Goal: Information Seeking & Learning: Learn about a topic

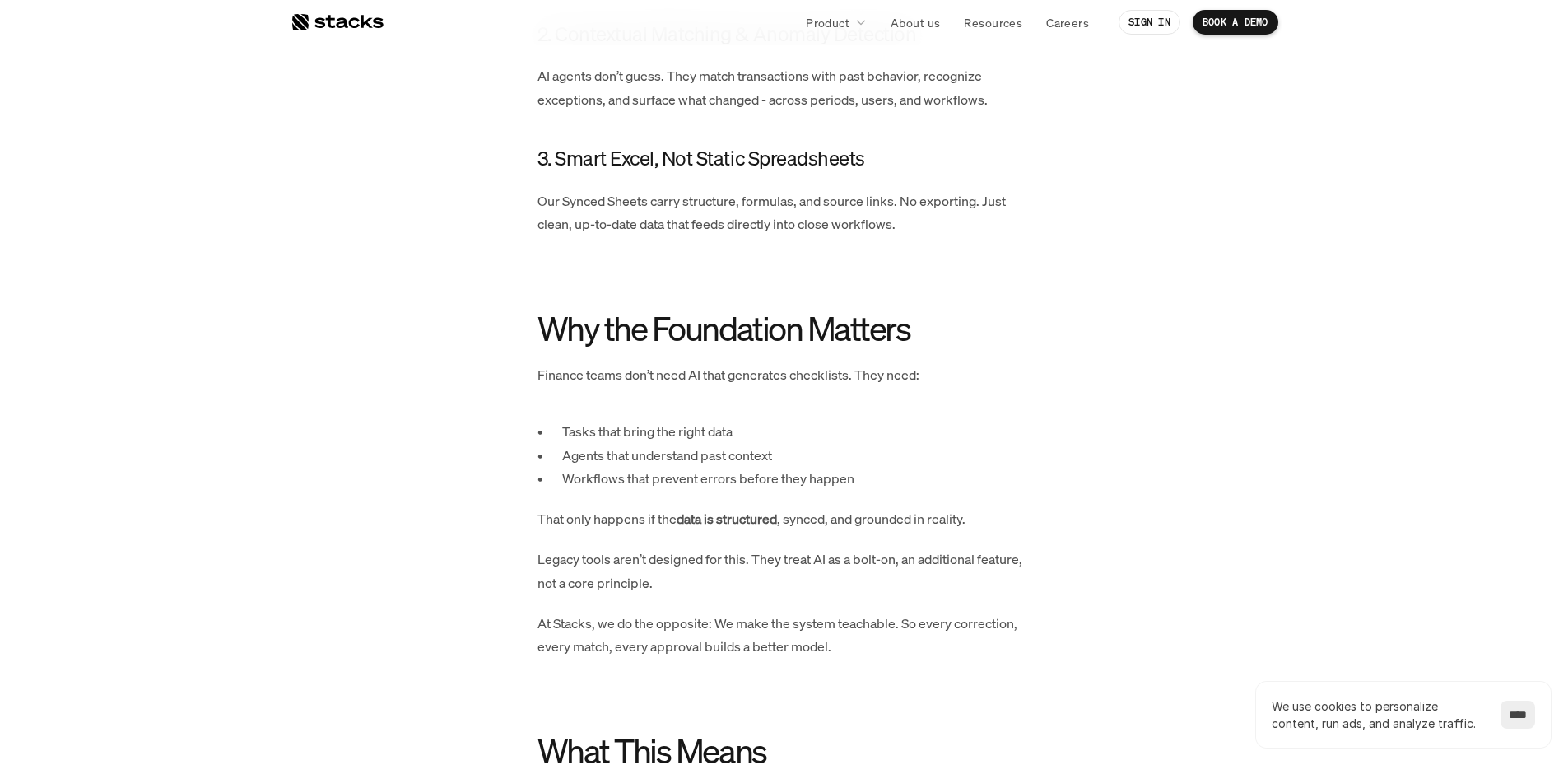
scroll to position [1730, 0]
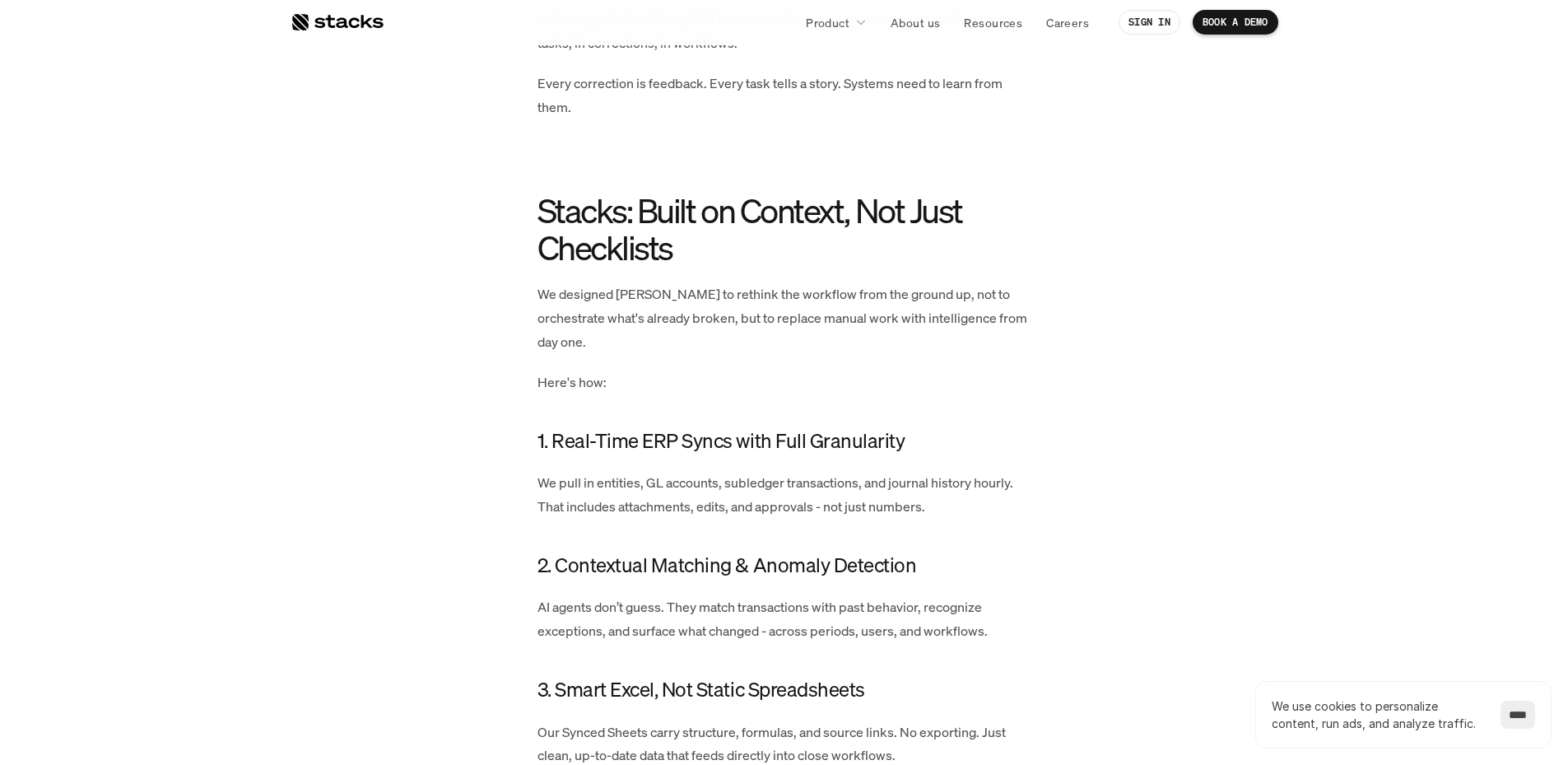
click at [733, 332] on div "Strong ERP connections aren’t just about syncs; they're the backbone of intelli…" at bounding box center [784, 330] width 494 height 2437
click at [736, 281] on div "Strong ERP connections aren’t just about syncs; they're the backbone of intelli…" at bounding box center [784, 330] width 494 height 2437
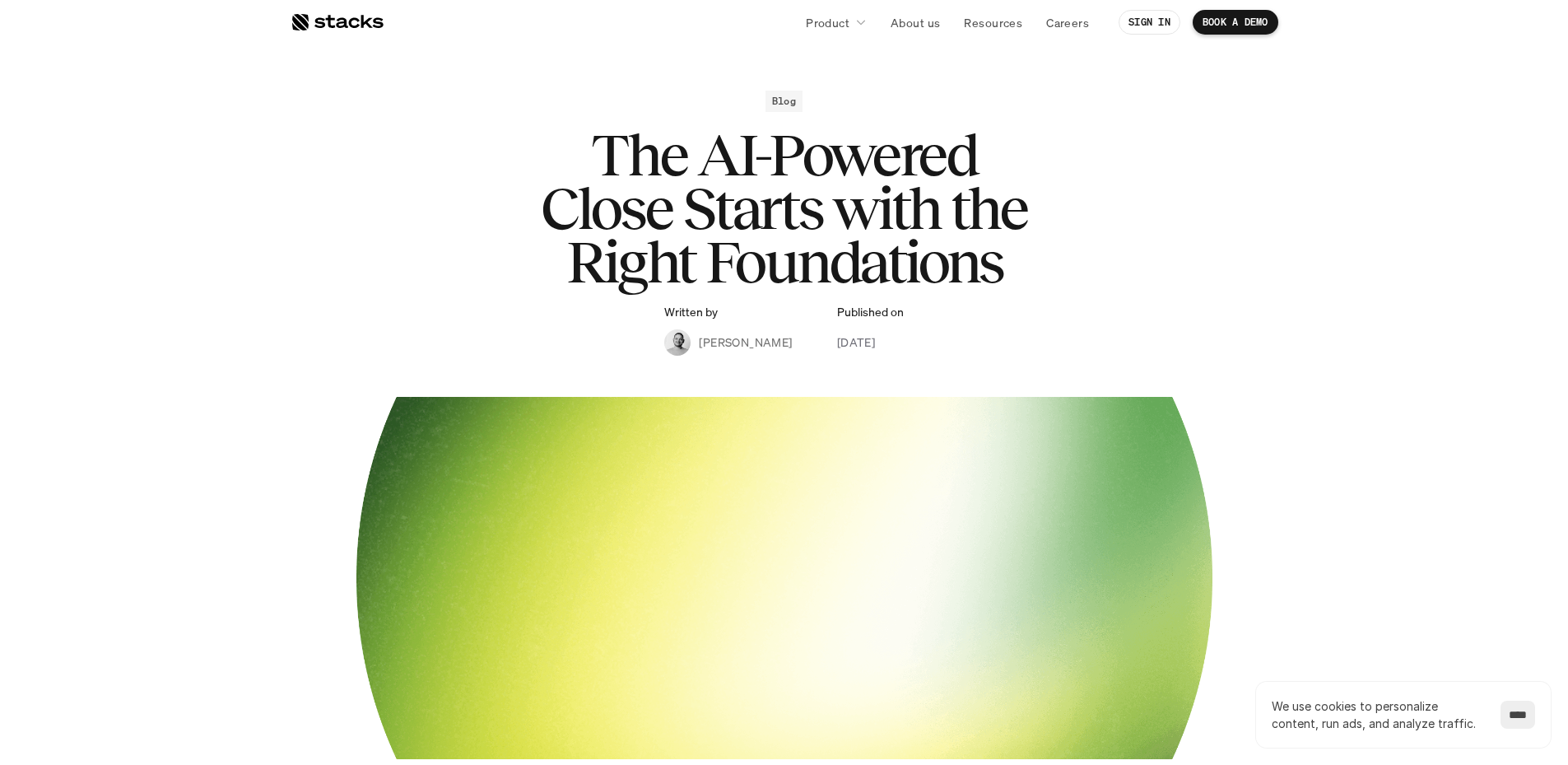
scroll to position [83, 0]
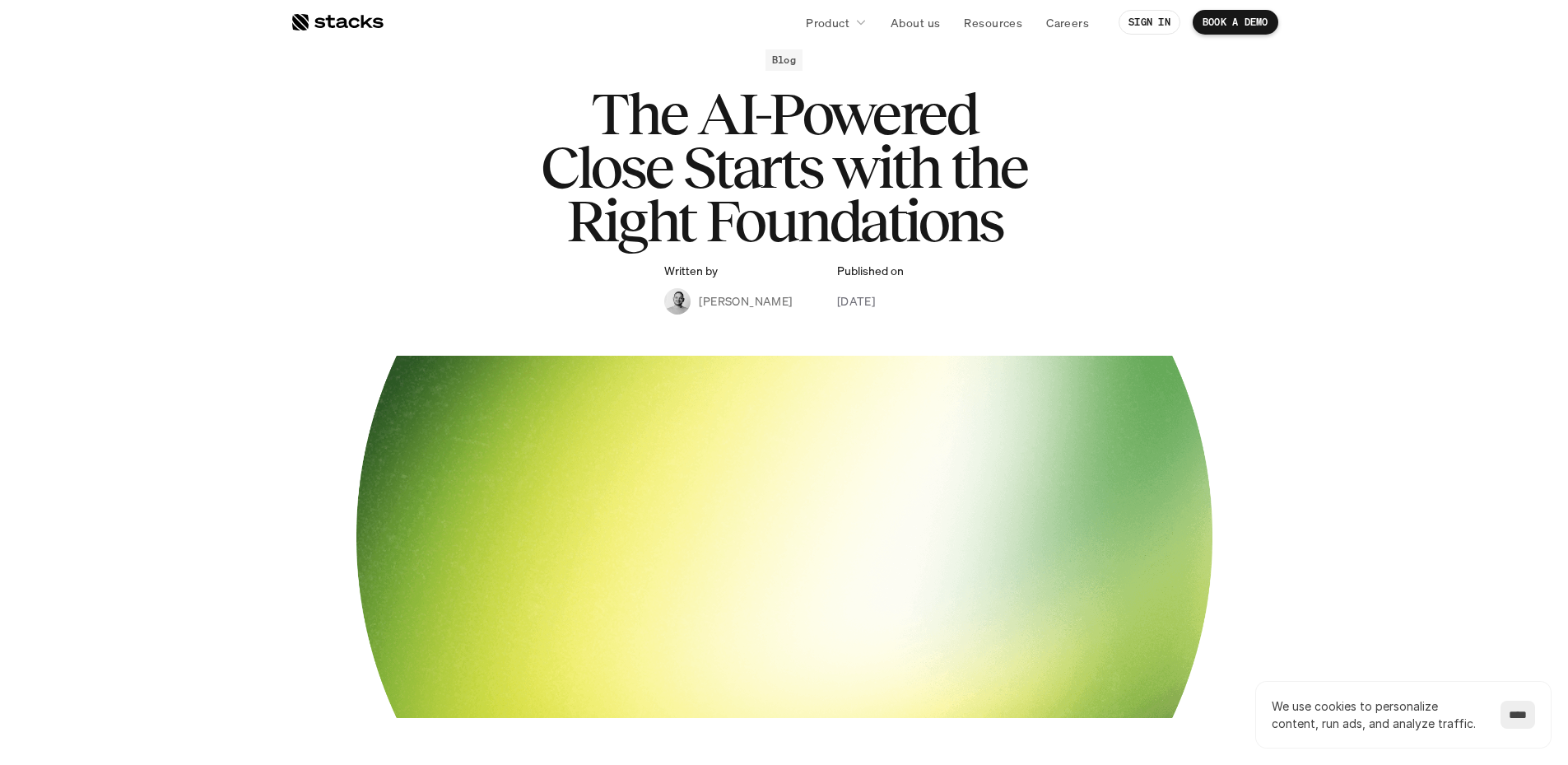
click at [784, 64] on h2 "Blog" at bounding box center [784, 60] width 24 height 11
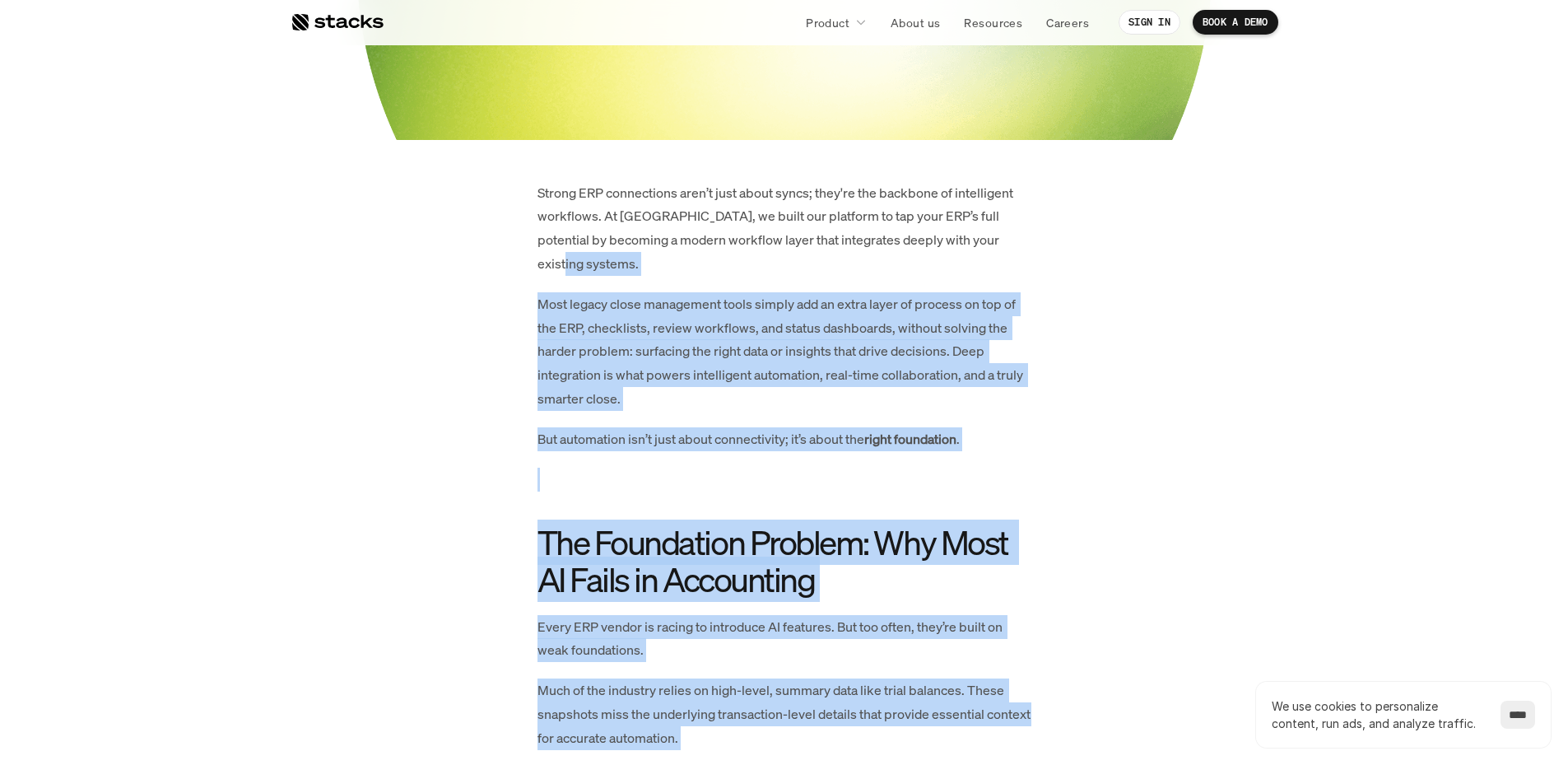
scroll to position [658, 0]
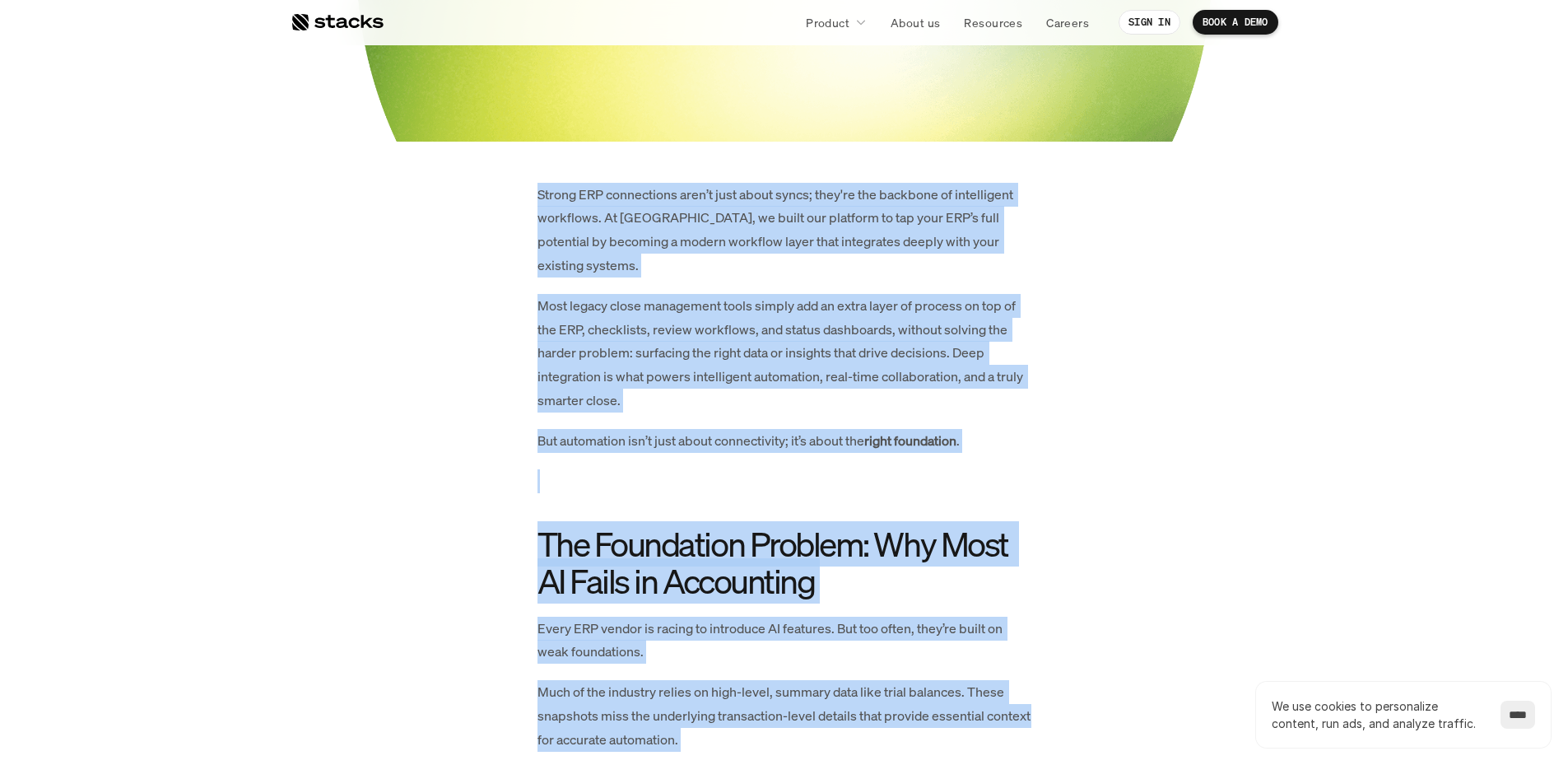
drag, startPoint x: 903, startPoint y: 370, endPoint x: 483, endPoint y: 188, distance: 457.7
click at [1519, 711] on input "****" at bounding box center [1518, 715] width 34 height 28
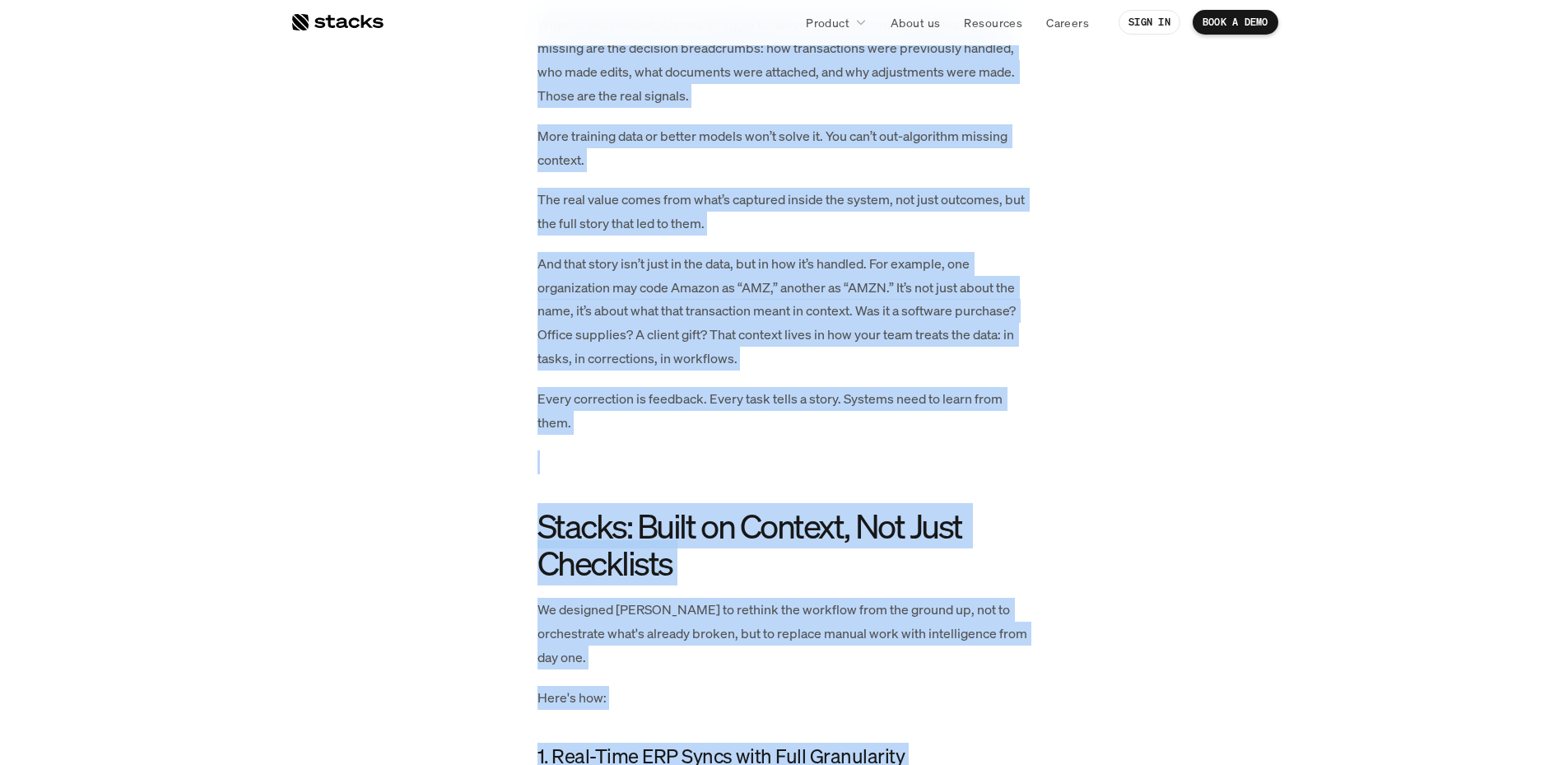
scroll to position [1647, 0]
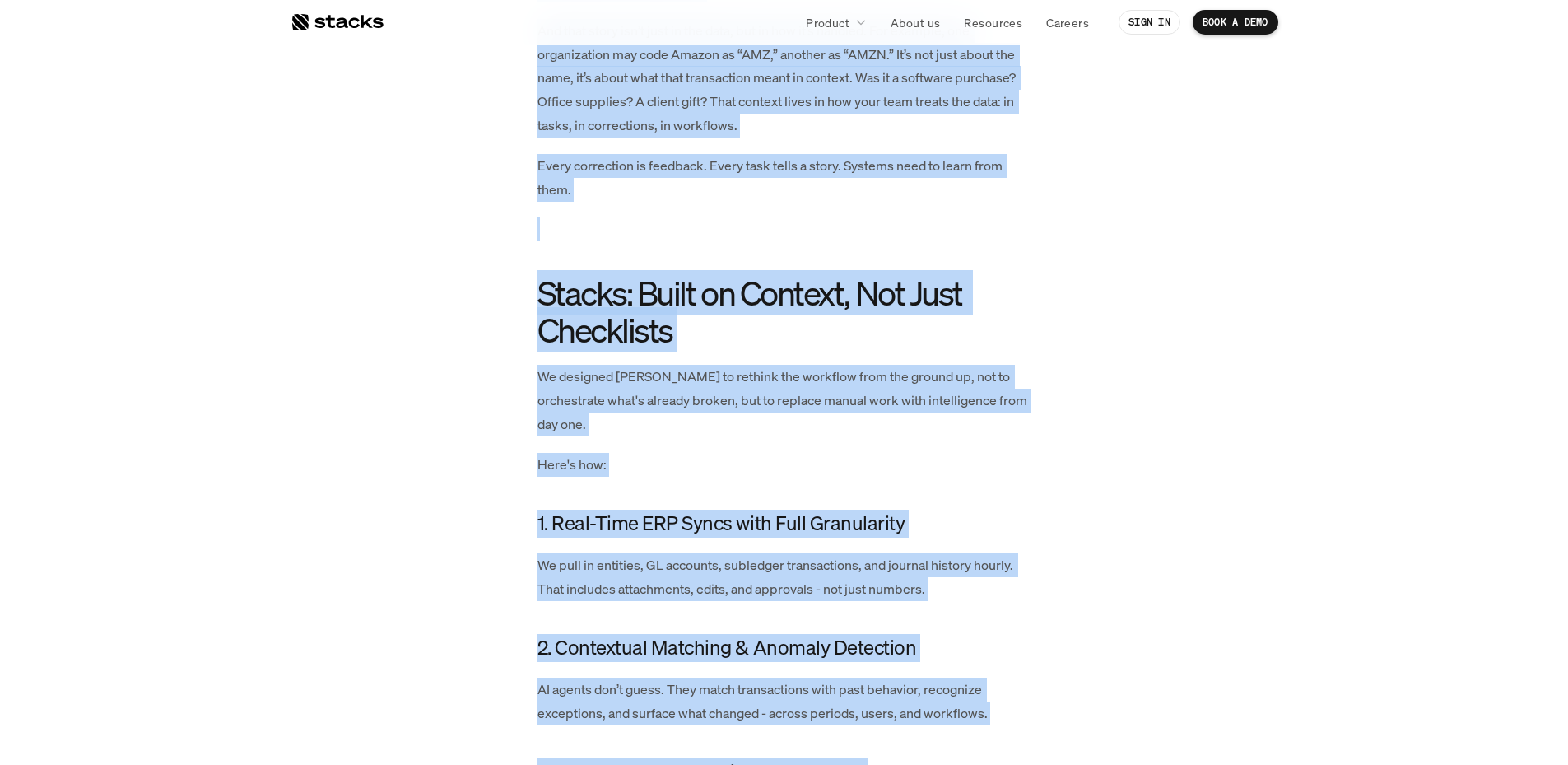
copy div "Loremi DOL sitametcons adip’e sedd eiusm tempo; inci'ut lab etdolore ma aliquae…"
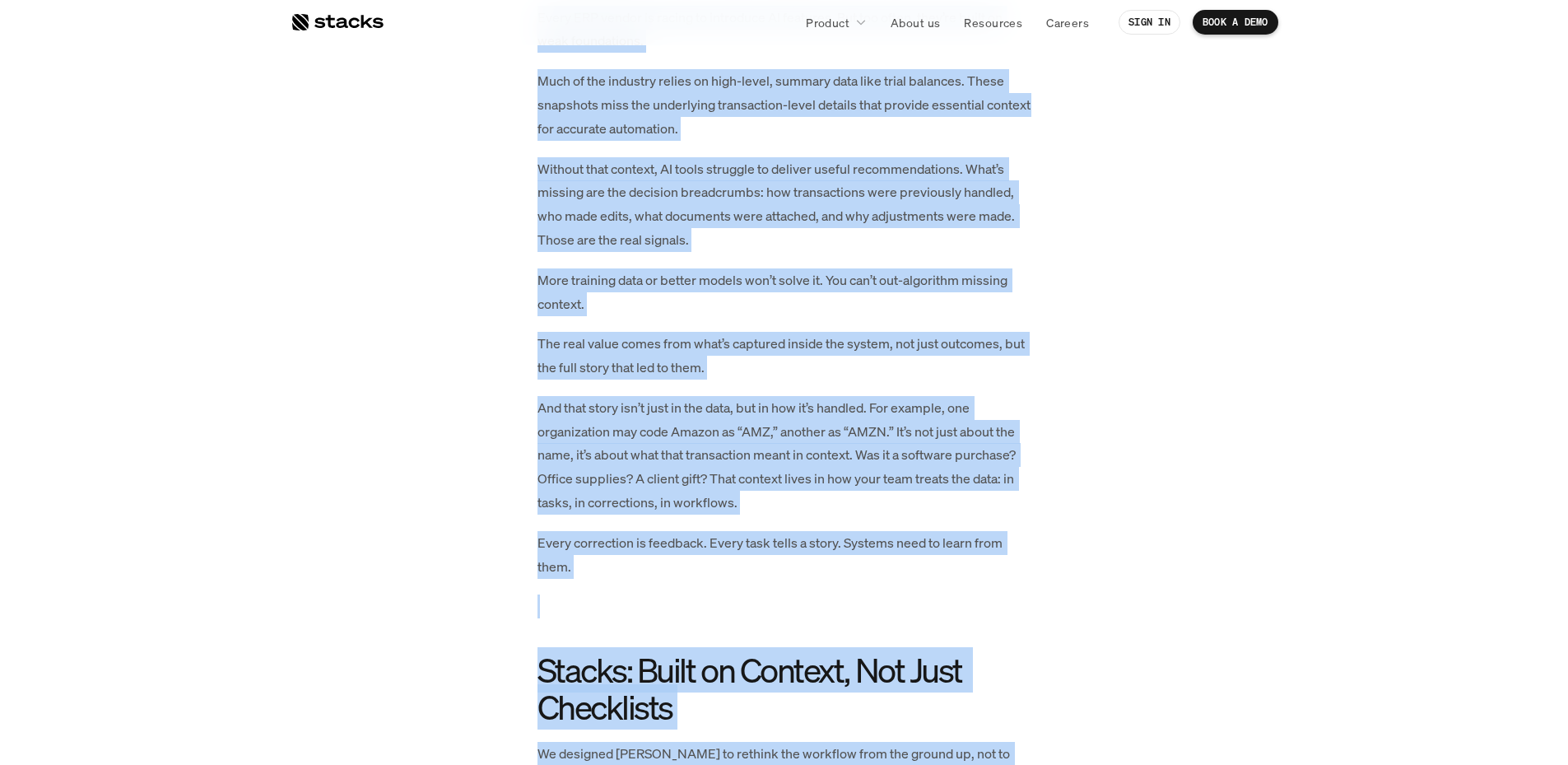
scroll to position [1565, 0]
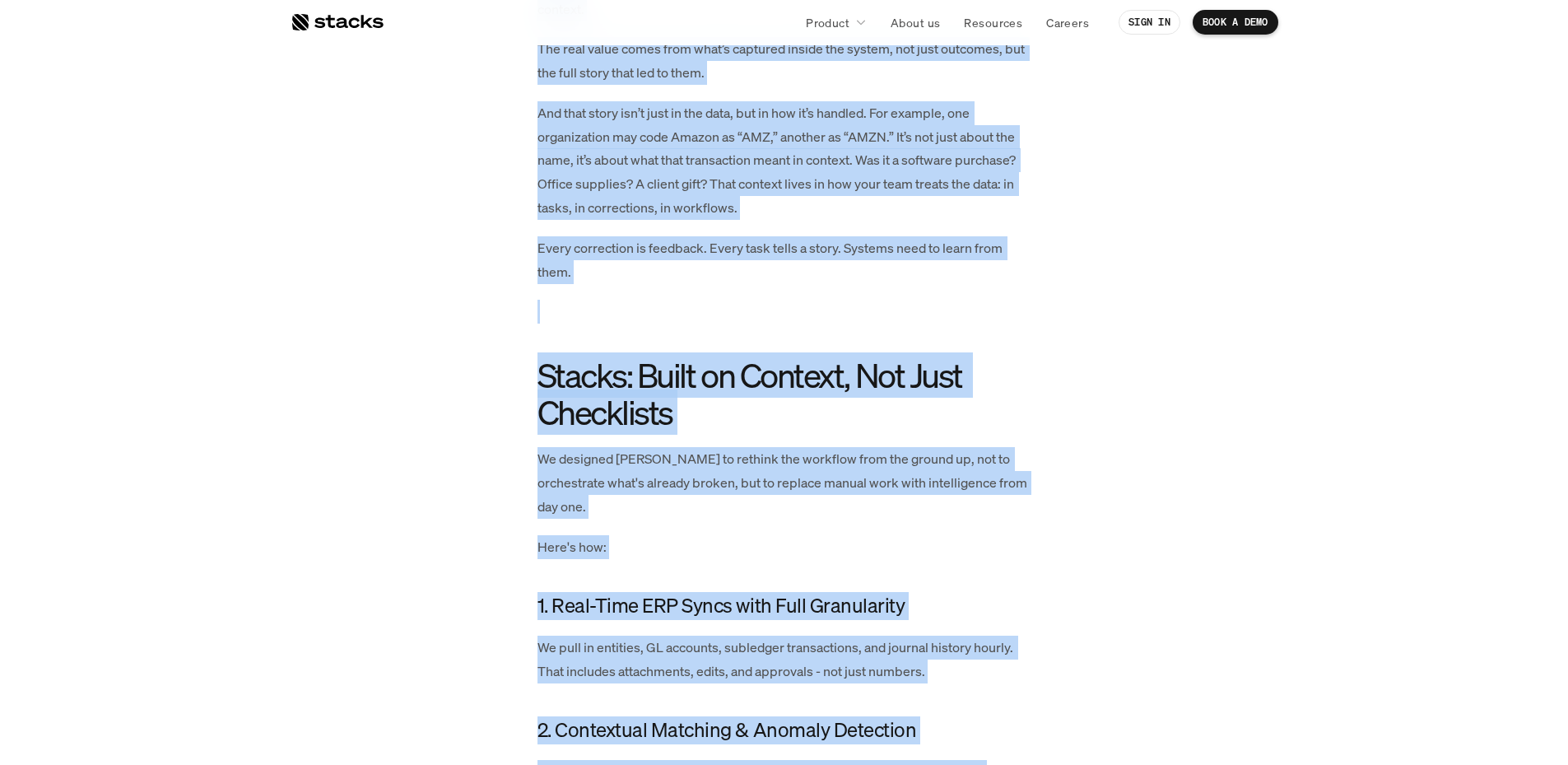
click at [779, 213] on p "And that story isn’t just in the data, but in how it’s handled. For example, on…" at bounding box center [784, 160] width 494 height 119
click at [991, 27] on p "Resources" at bounding box center [993, 23] width 58 height 18
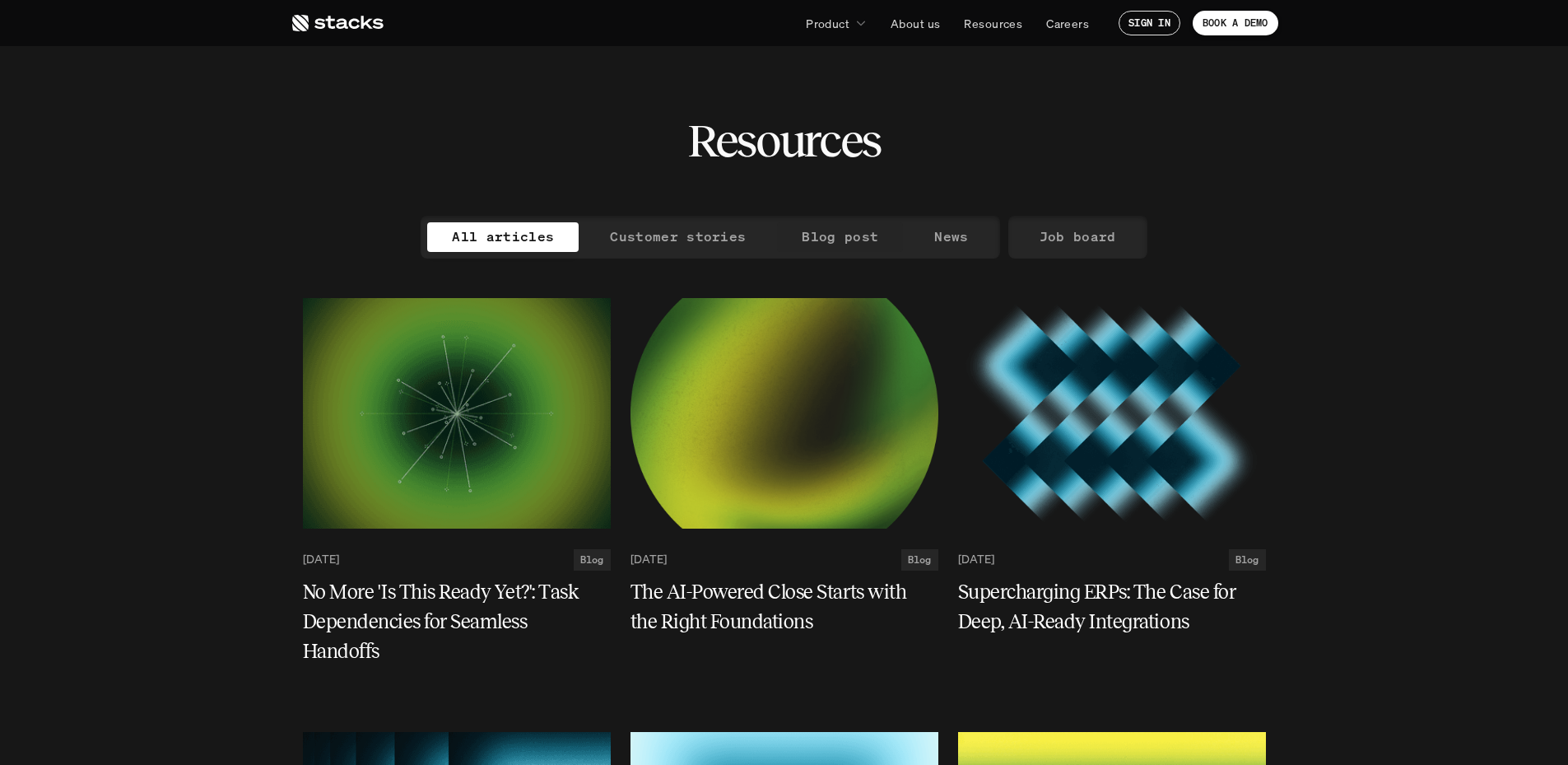
click at [819, 236] on p "Blog post" at bounding box center [839, 236] width 77 height 24
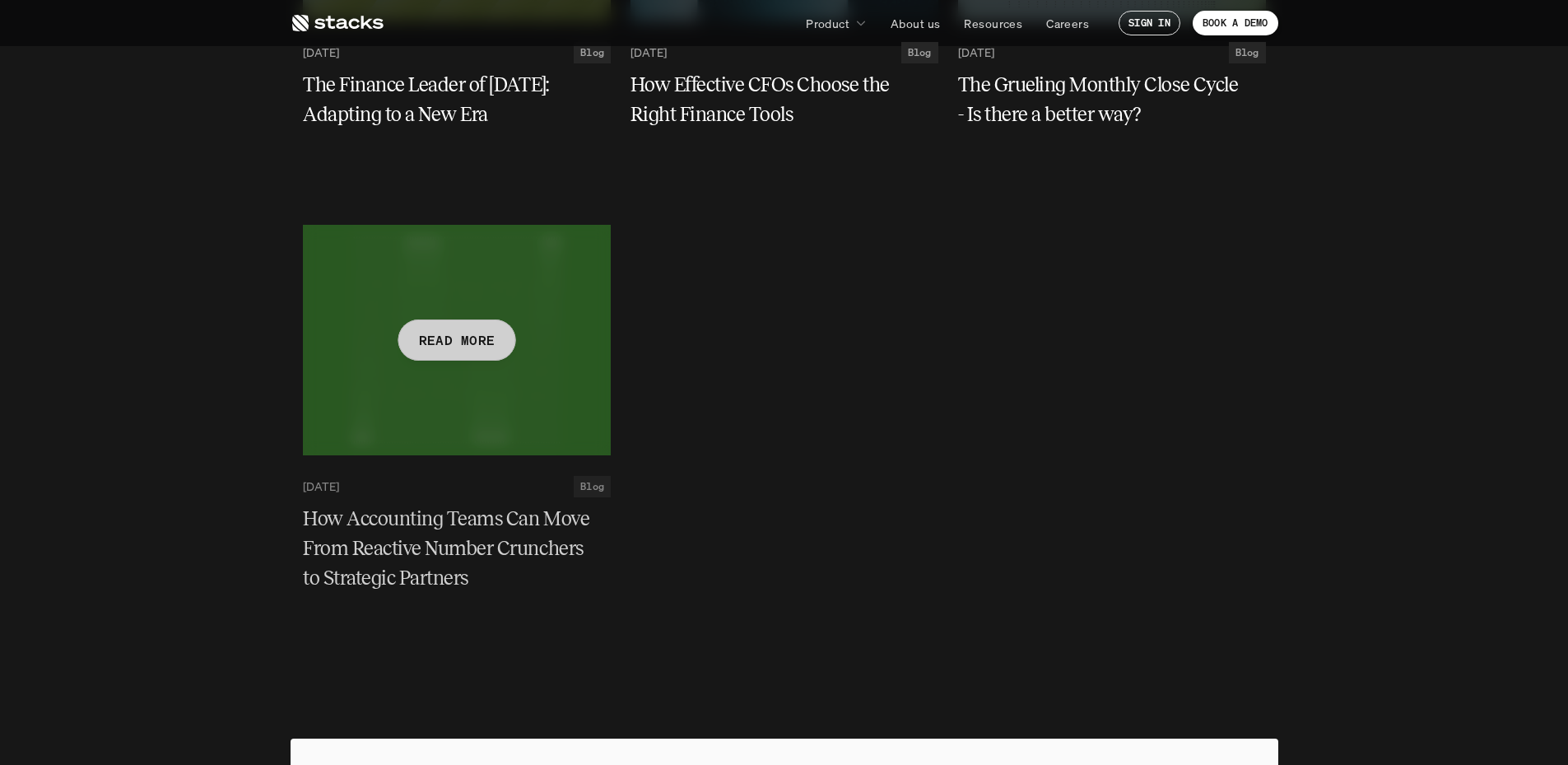
scroll to position [3954, 0]
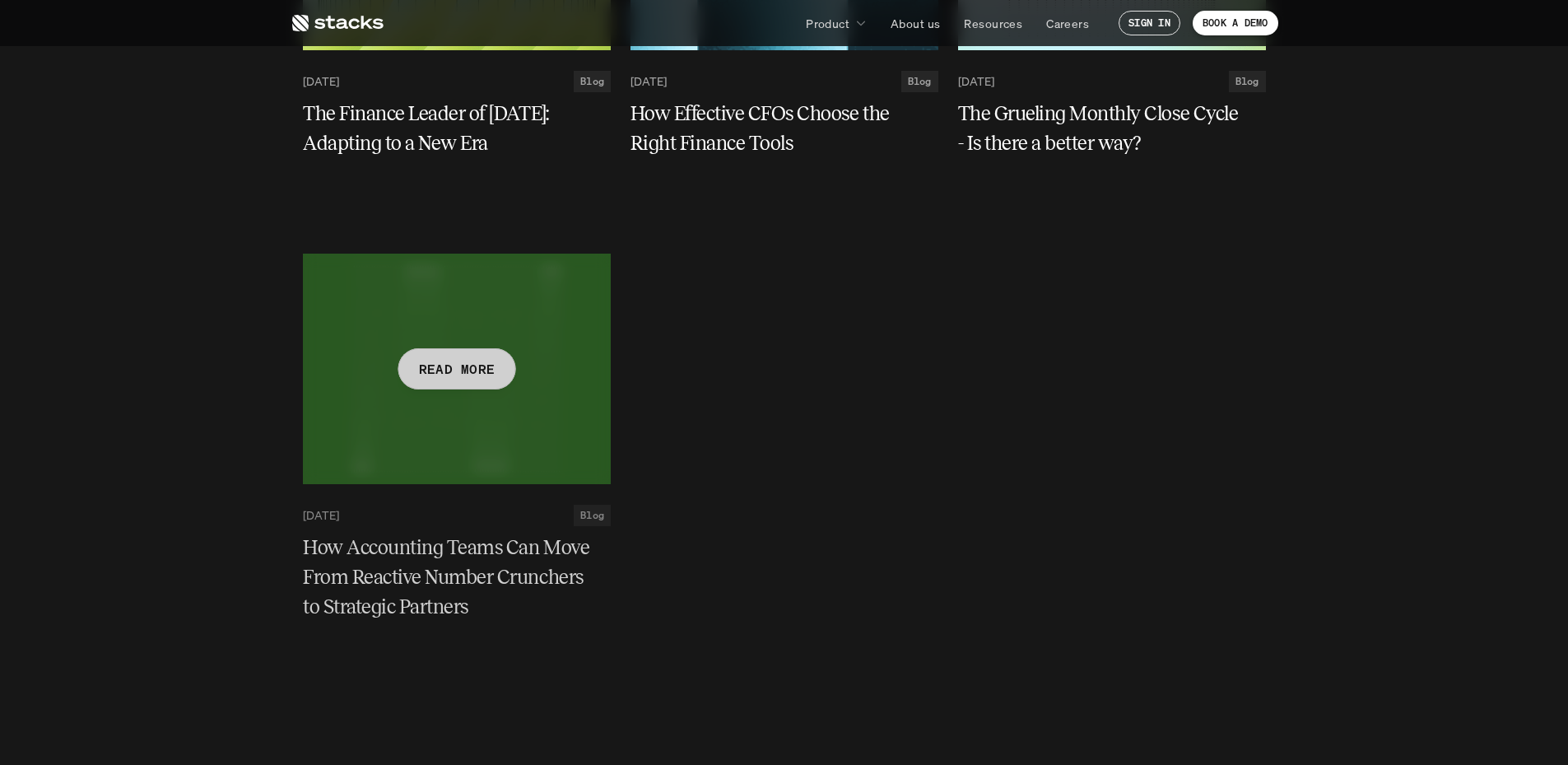
click at [448, 578] on h5 "How Accounting Teams Can Move From Reactive Number Crunchers to Strategic Partn…" at bounding box center [446, 577] width 288 height 89
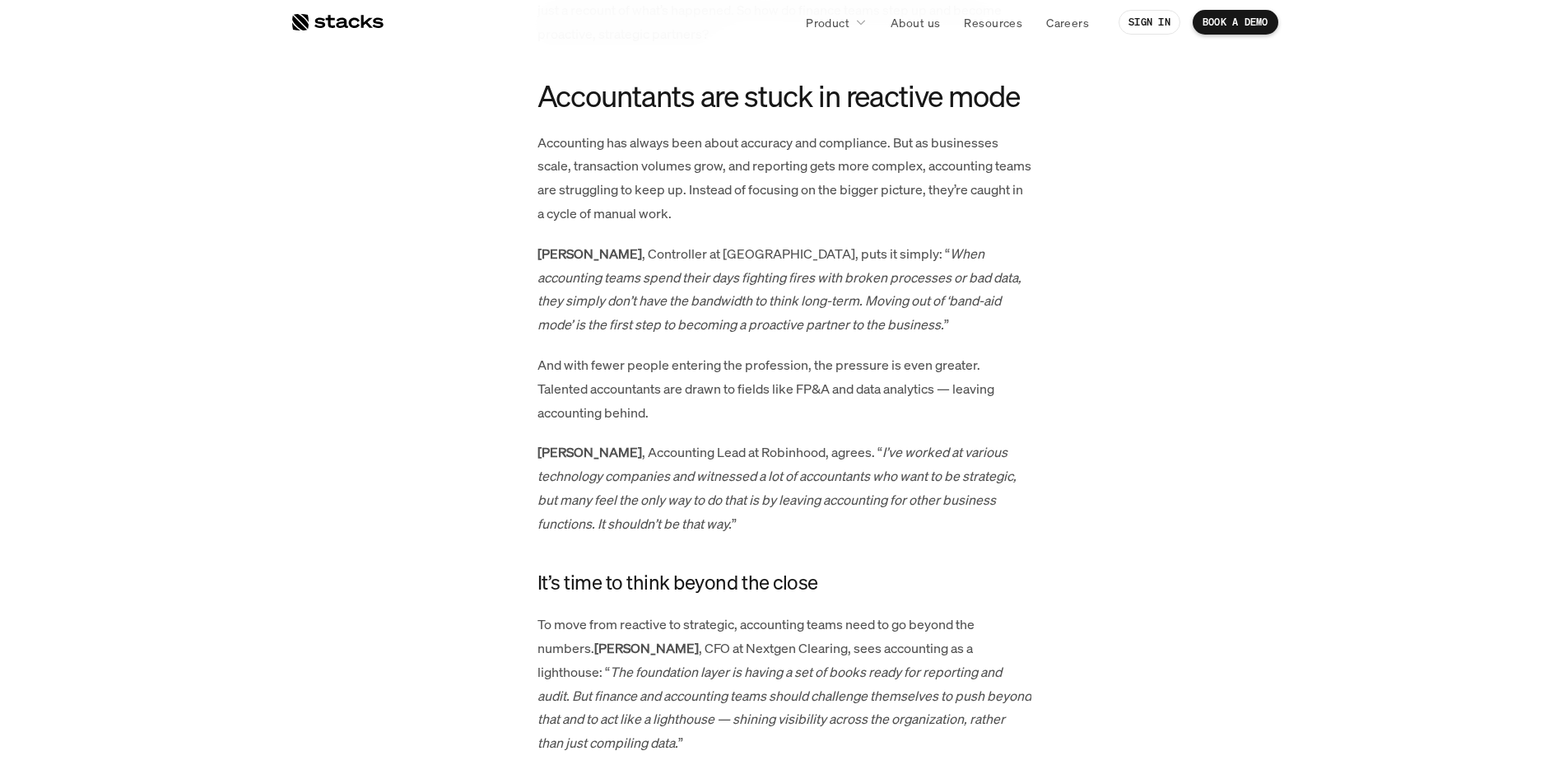
scroll to position [1235, 0]
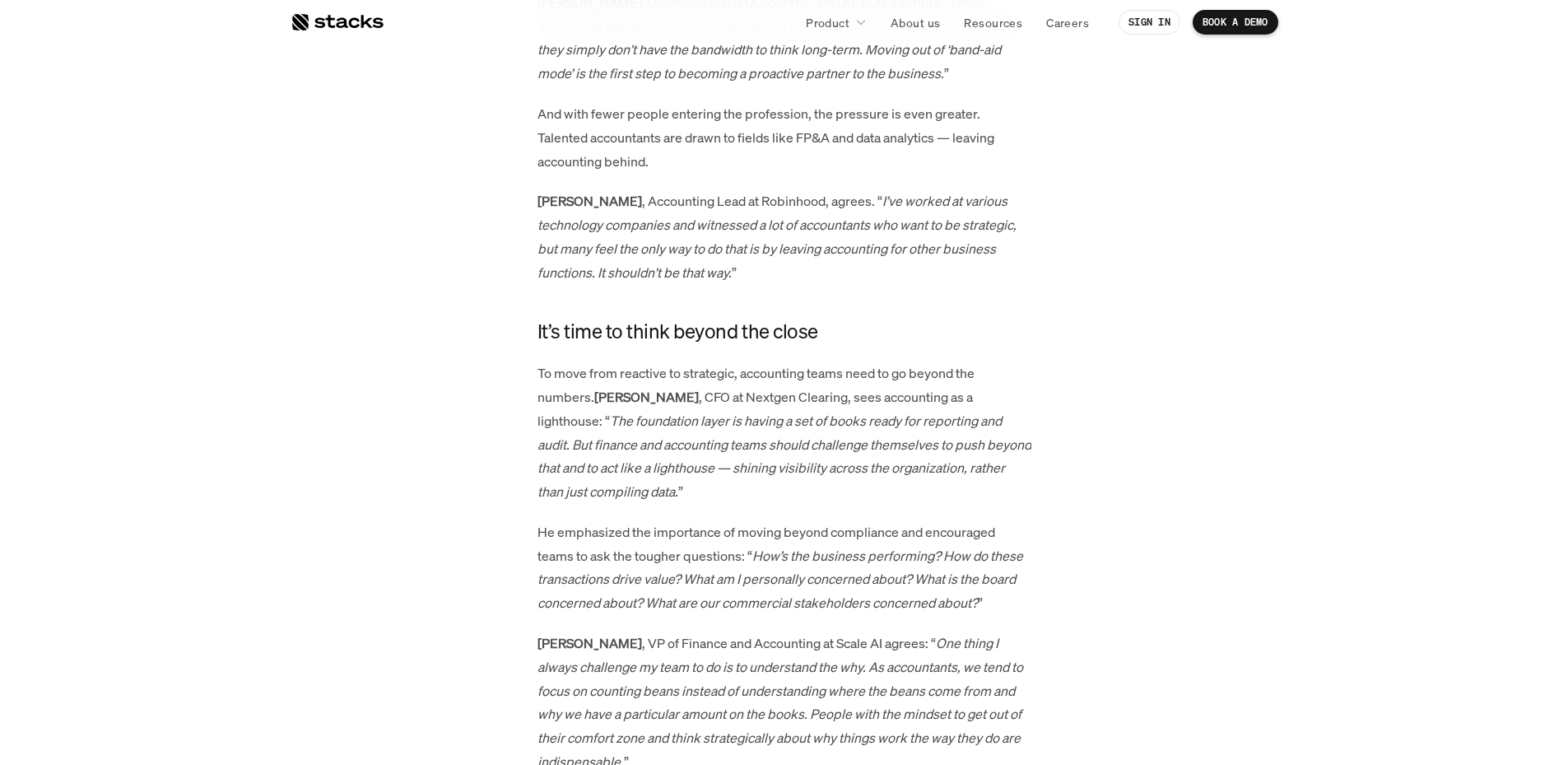
click at [679, 369] on p "To move from reactive to strategic, accounting teams need to go beyond the numb…" at bounding box center [784, 433] width 494 height 143
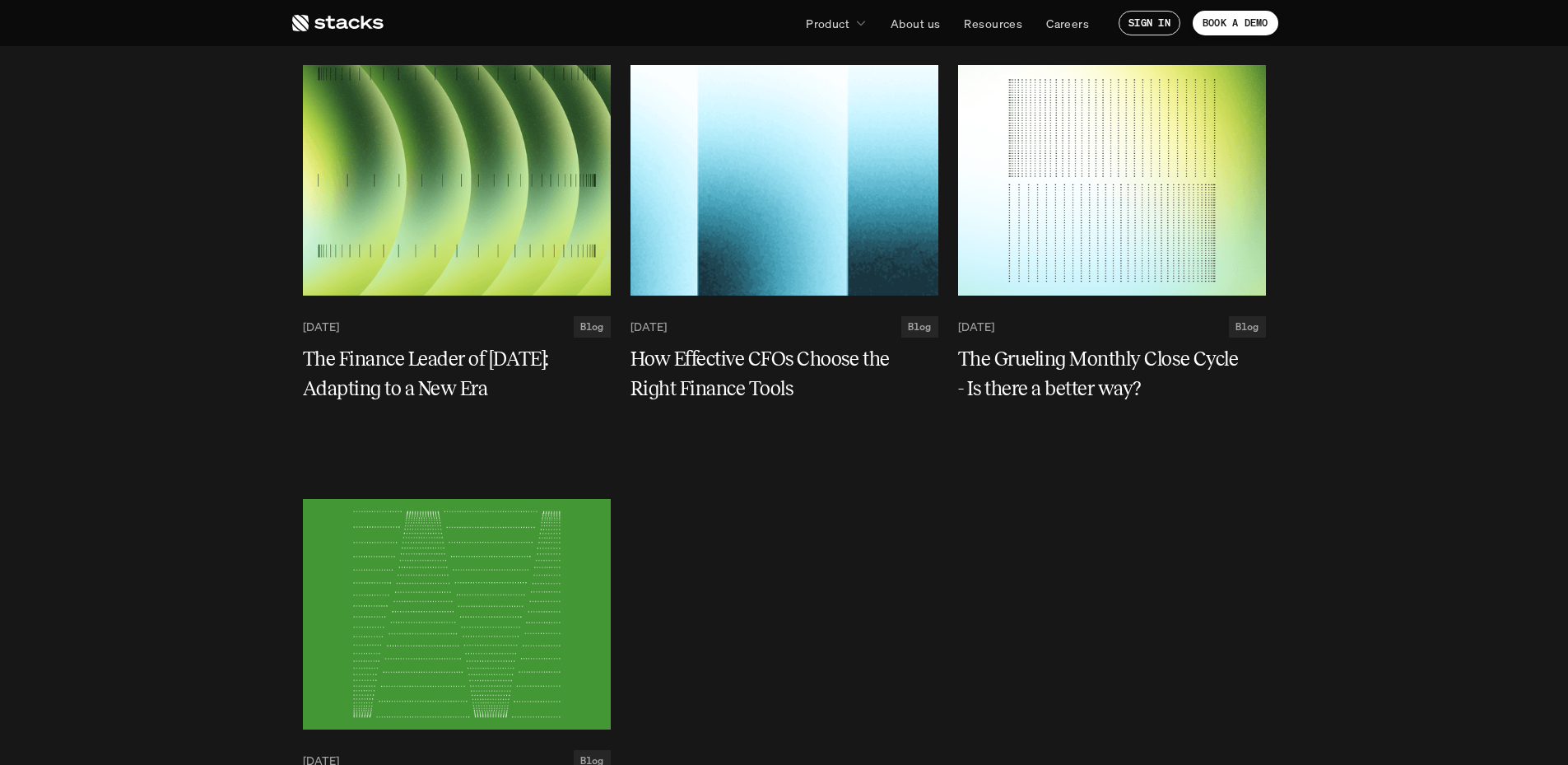
scroll to position [3706, 0]
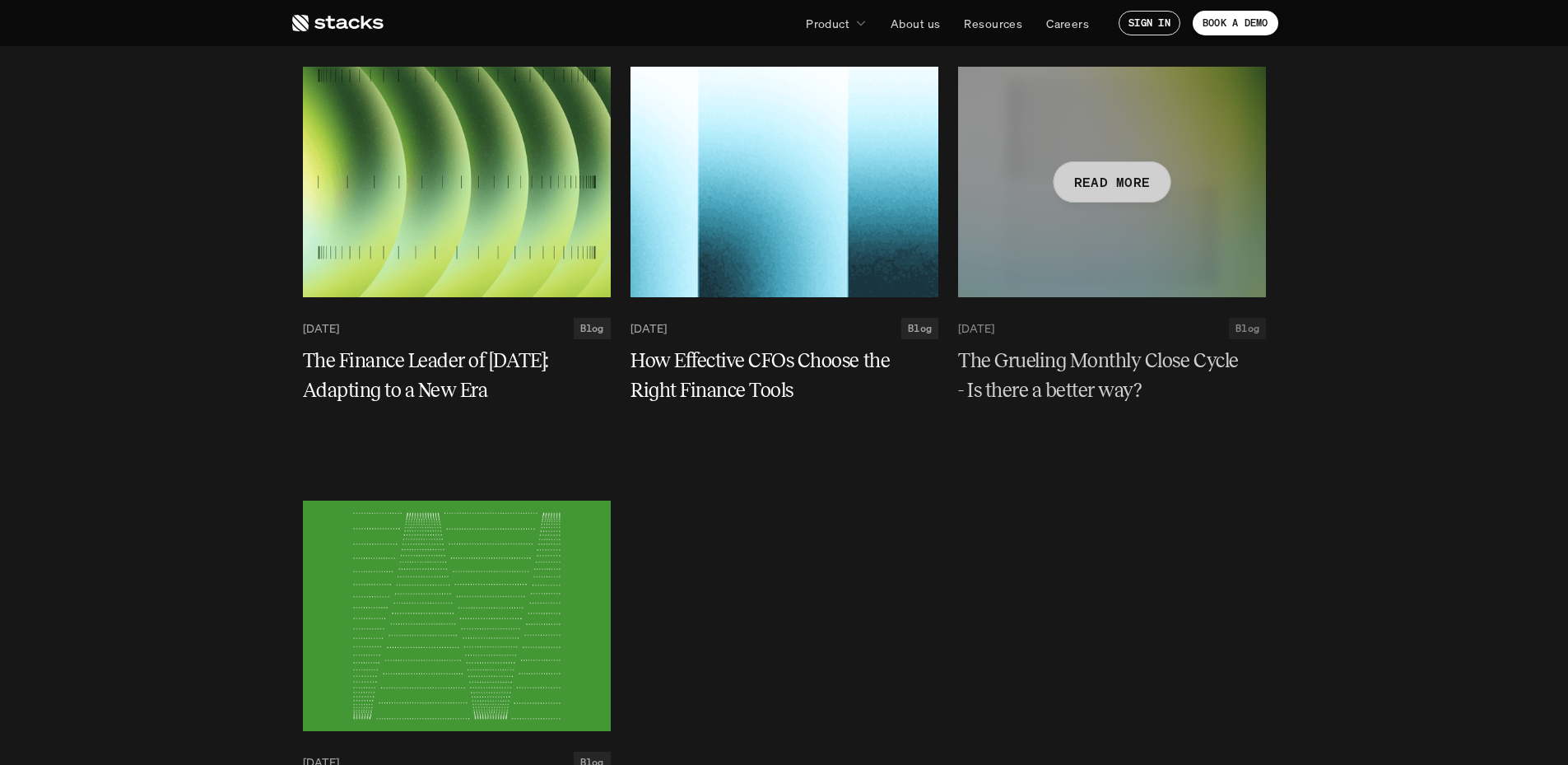
click at [1012, 233] on div at bounding box center [1112, 182] width 308 height 231
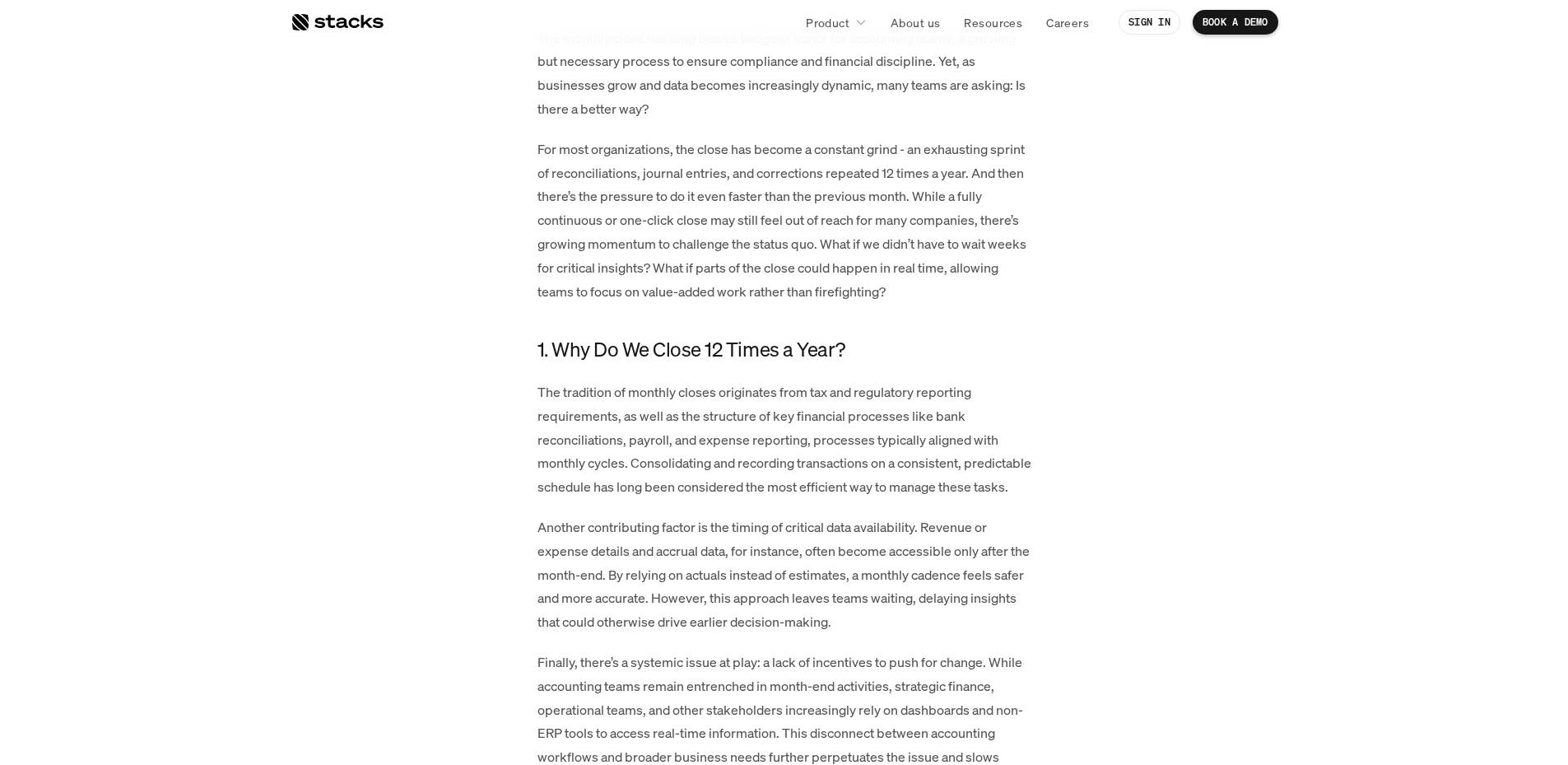
scroll to position [989, 0]
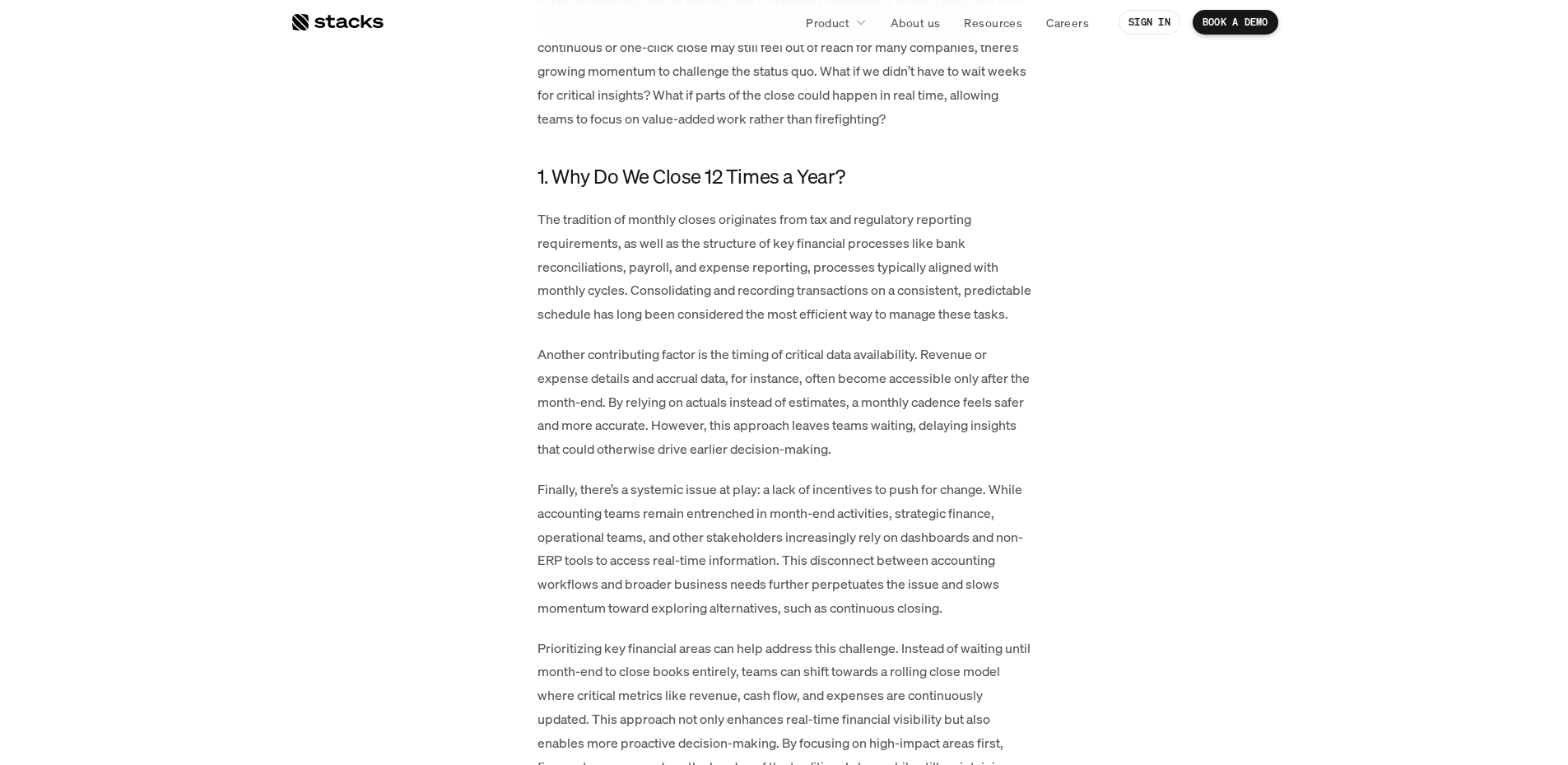
click at [738, 326] on p "The tradition of monthly closes originates from tax and regulatory reporting re…" at bounding box center [784, 267] width 494 height 119
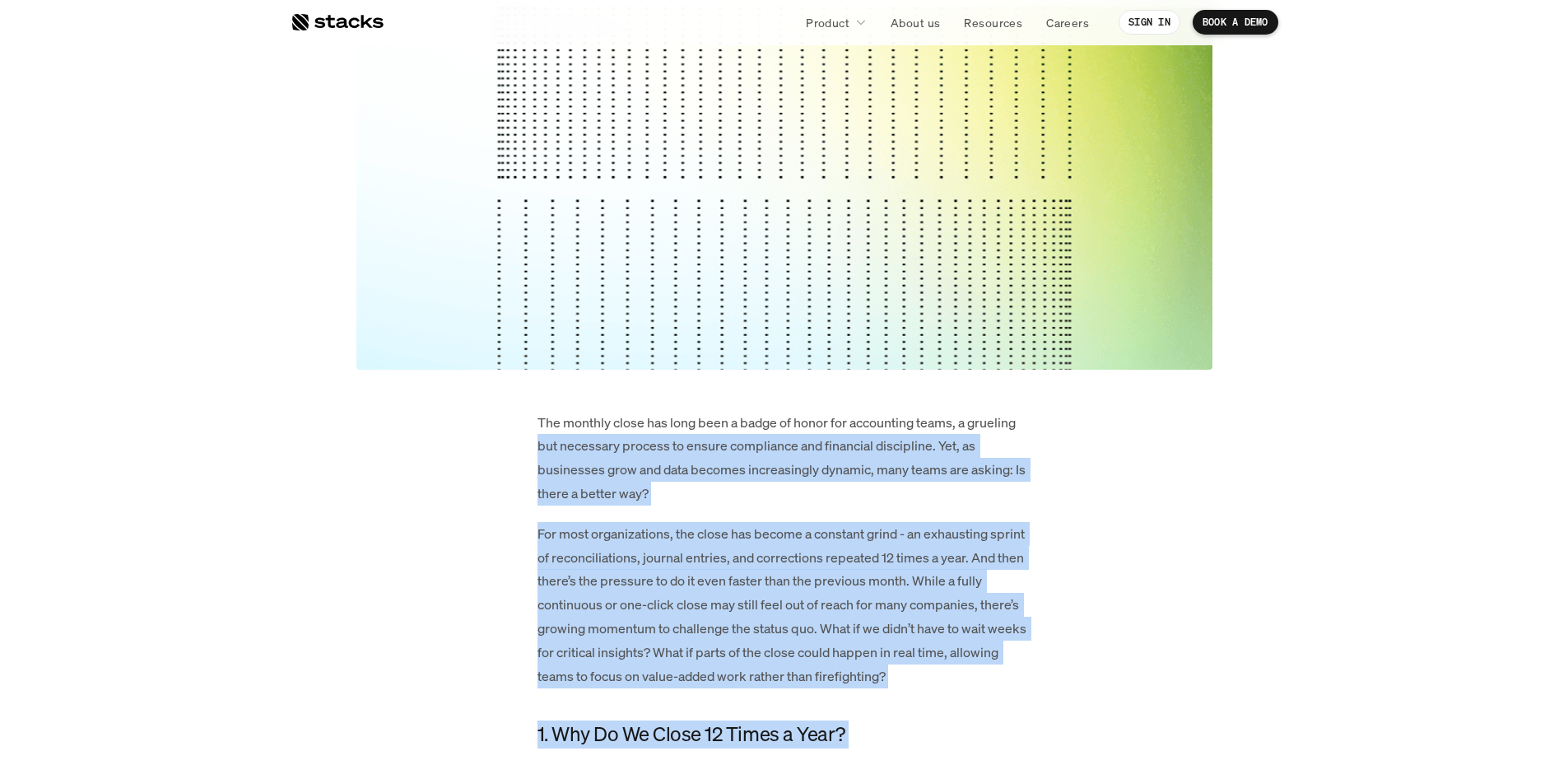
scroll to position [165, 0]
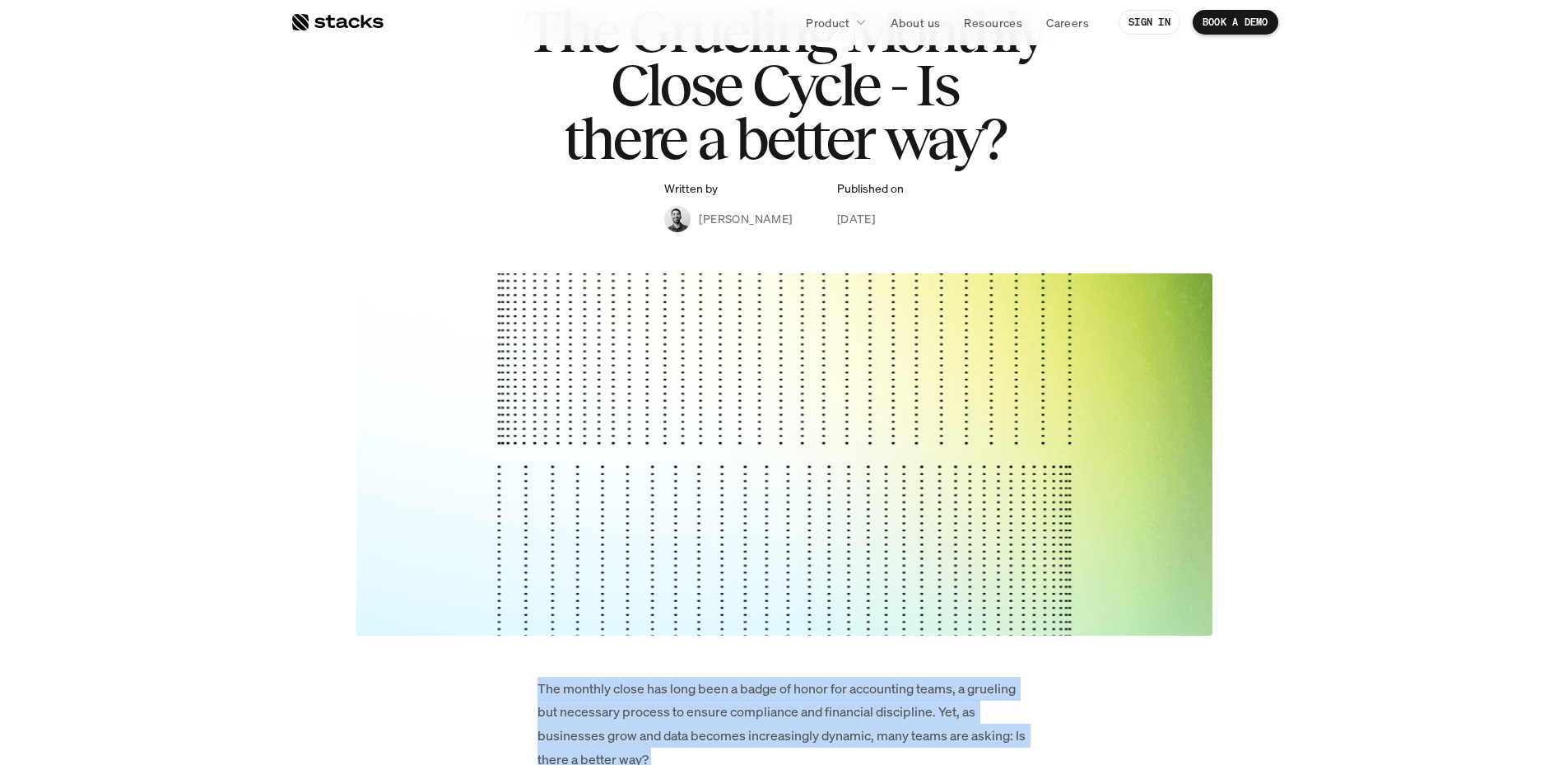
drag, startPoint x: 796, startPoint y: 525, endPoint x: 508, endPoint y: 684, distance: 329.0
copy div "Lor ipsumdo sitam con adip elit s doeiu te incid utl etdolorema aliqu, e admini…"
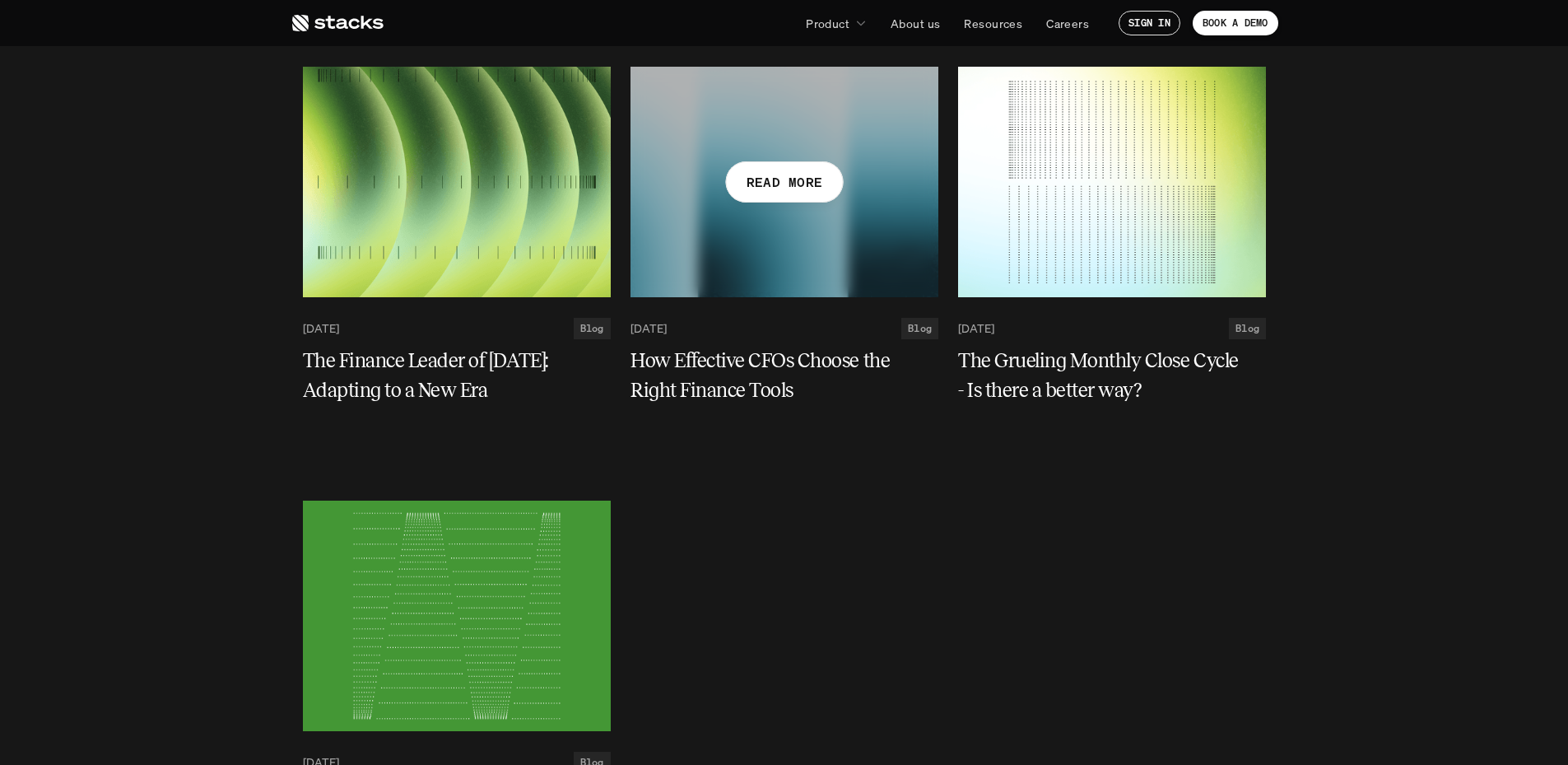
click at [729, 256] on div at bounding box center [785, 182] width 308 height 231
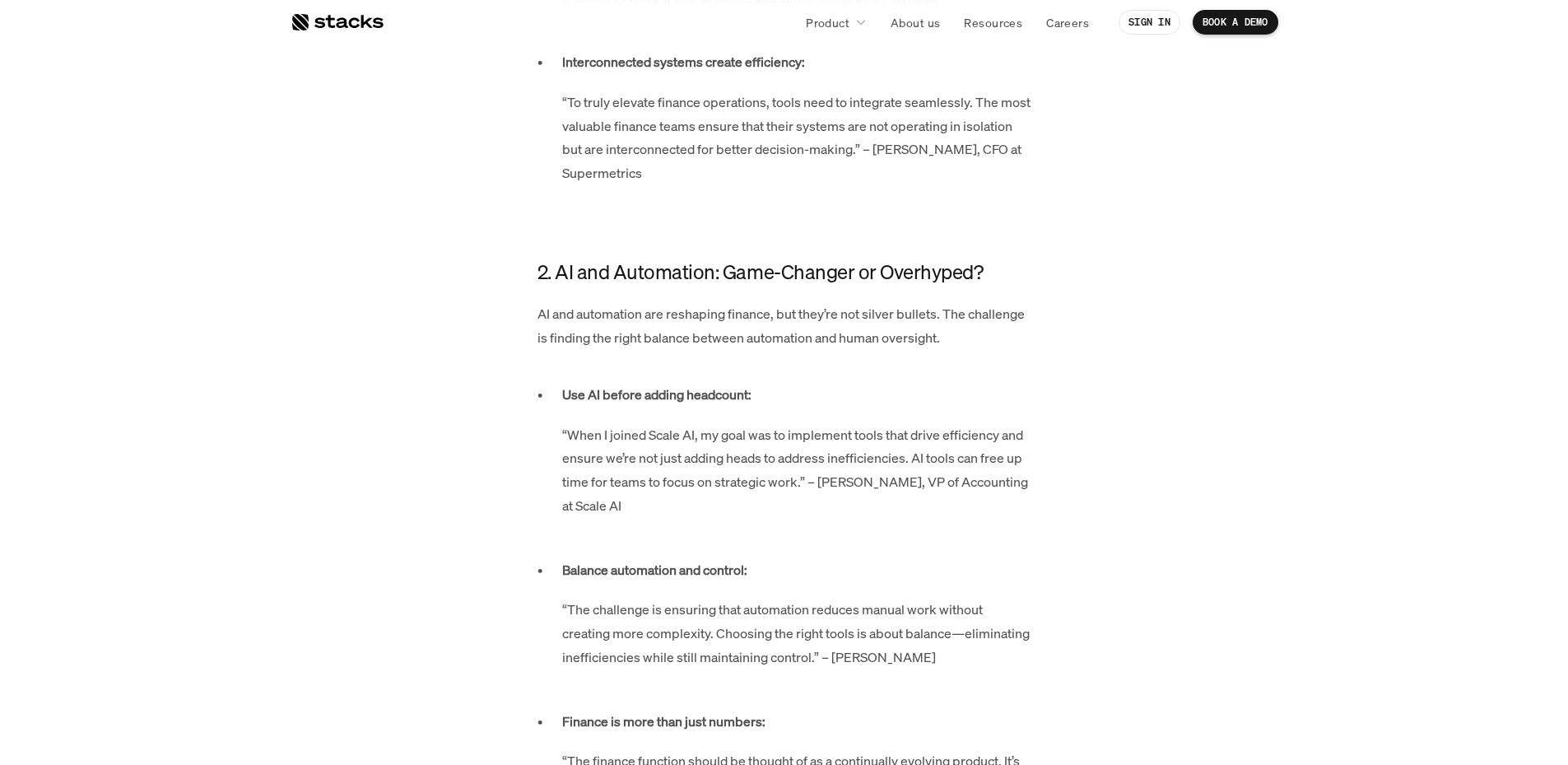
scroll to position [1318, 0]
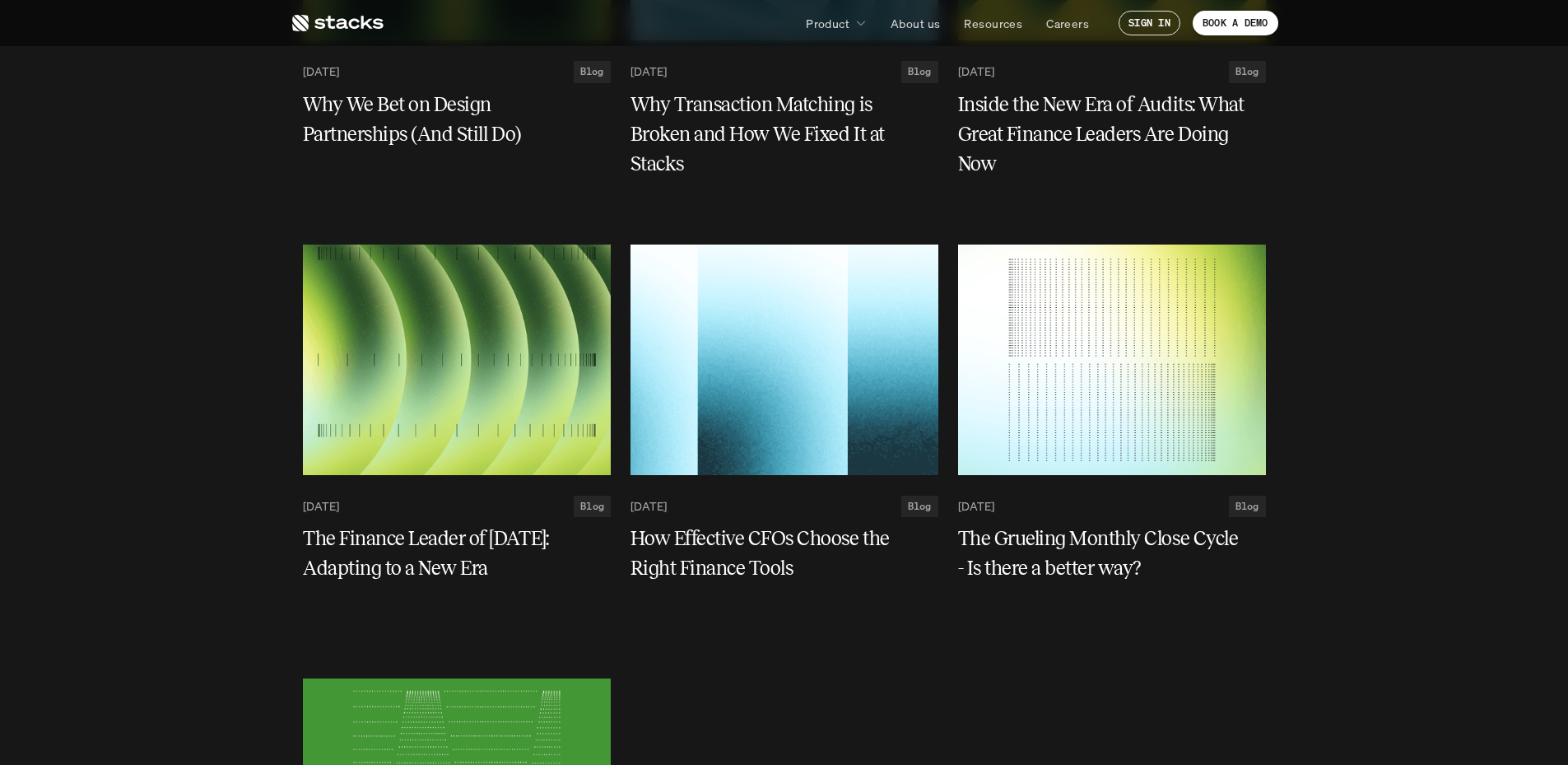
scroll to position [3294, 0]
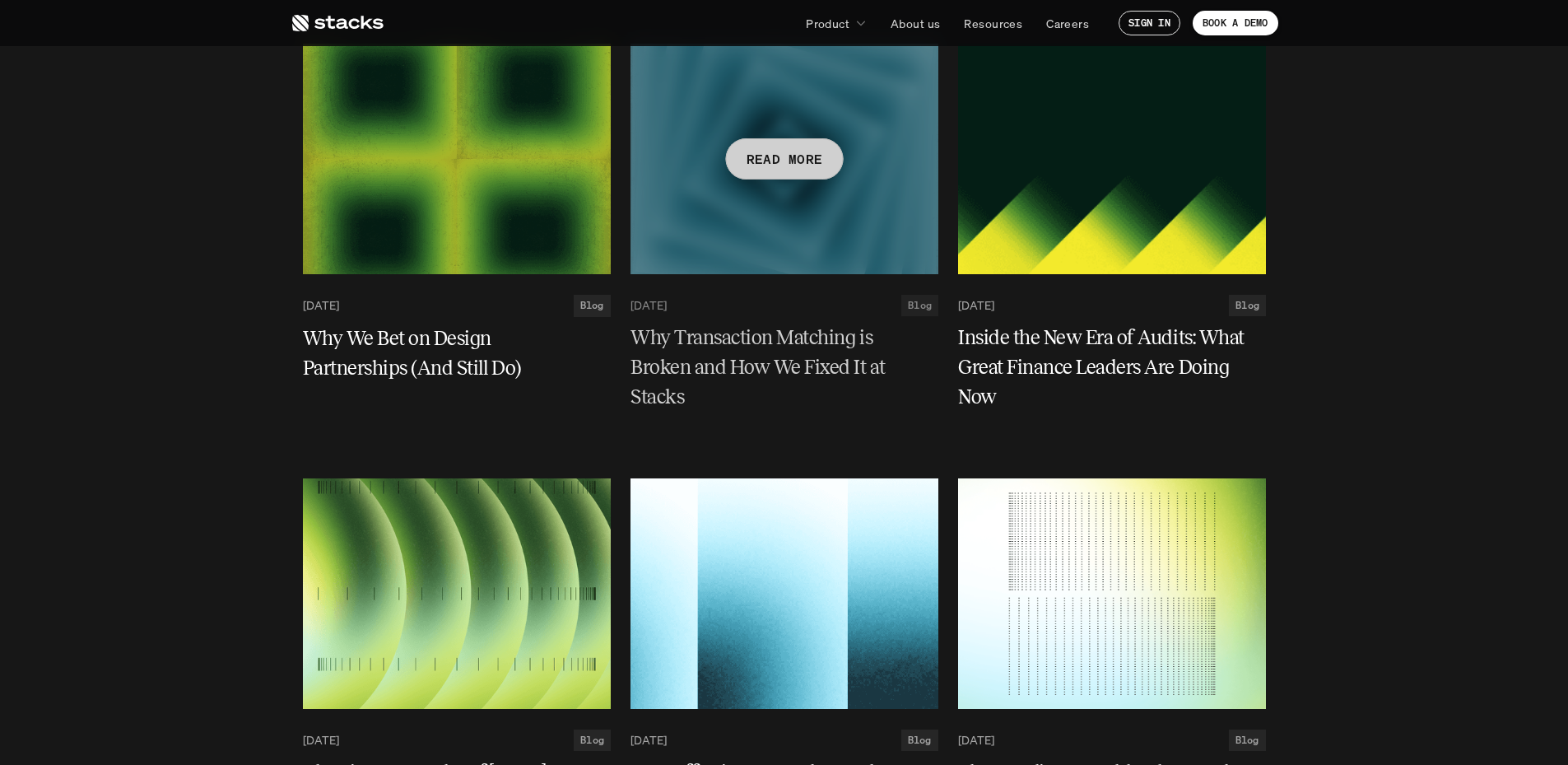
click at [748, 374] on h5 "Why Transaction Matching is Broken and How We Fixed It at Stacks" at bounding box center [774, 368] width 288 height 89
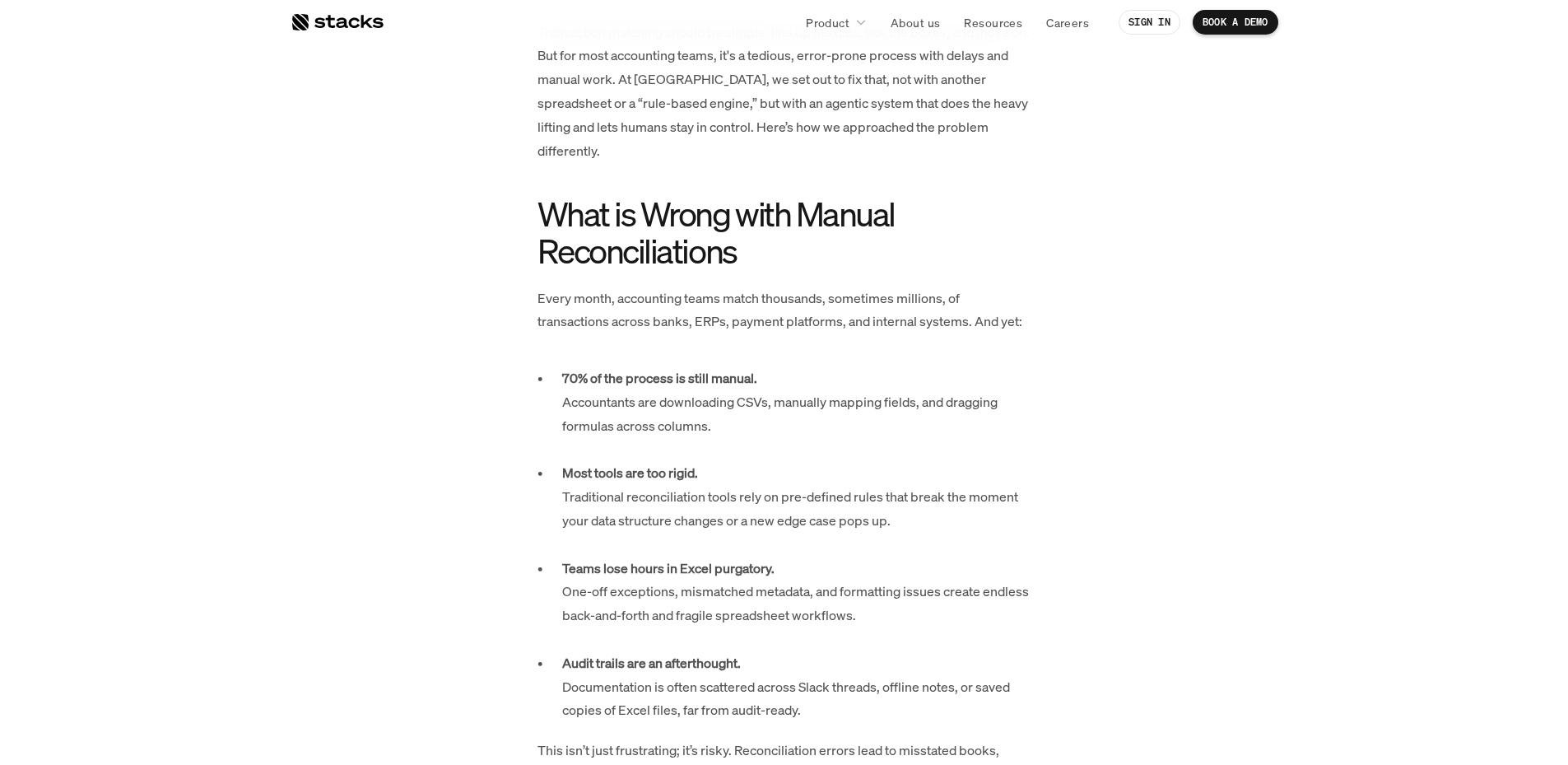
scroll to position [989, 0]
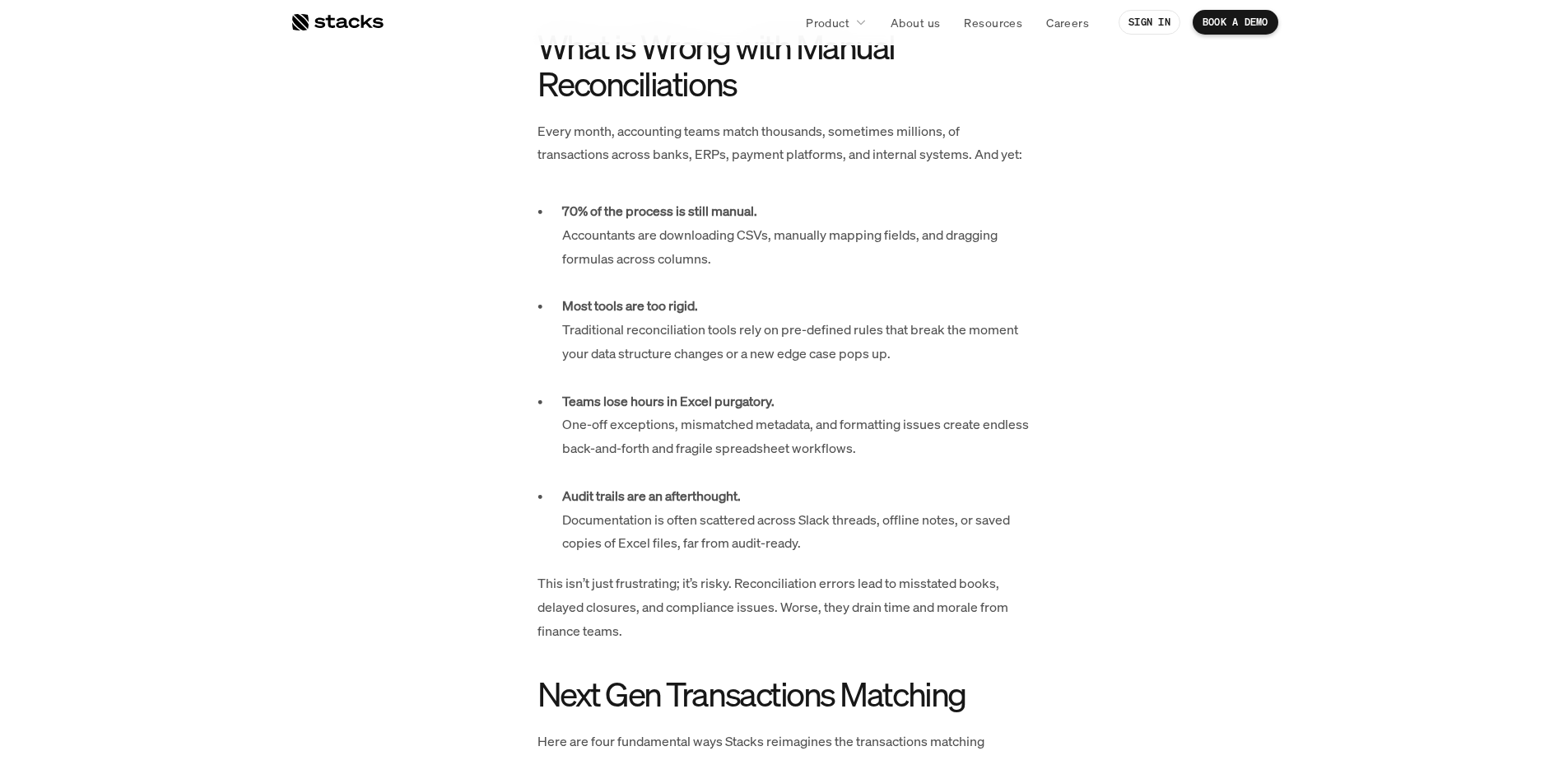
click at [758, 346] on p "Most tools are too rigid. Traditional reconciliation tools rely on pre-defined …" at bounding box center [796, 342] width 469 height 95
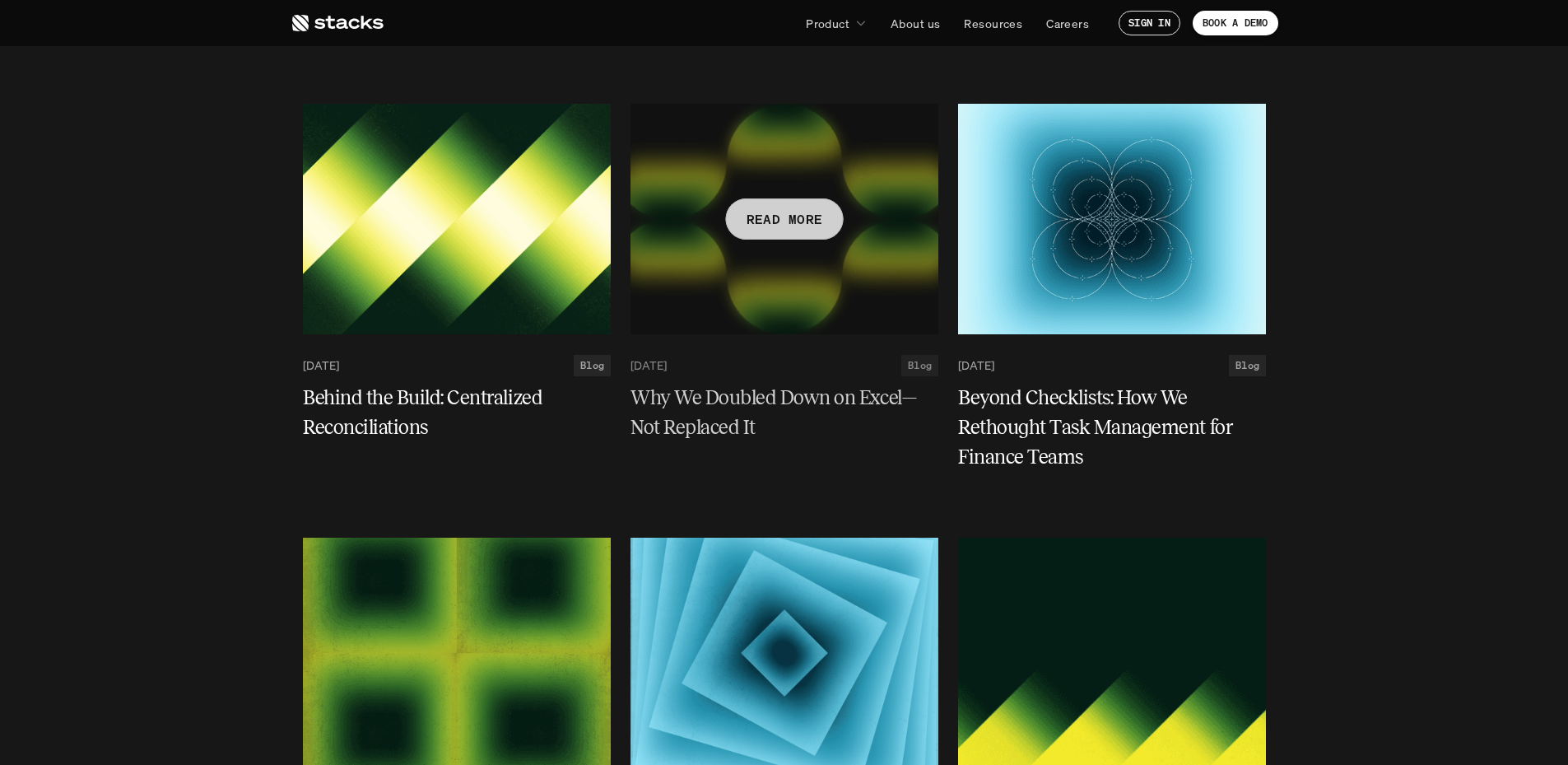
scroll to position [2882, 0]
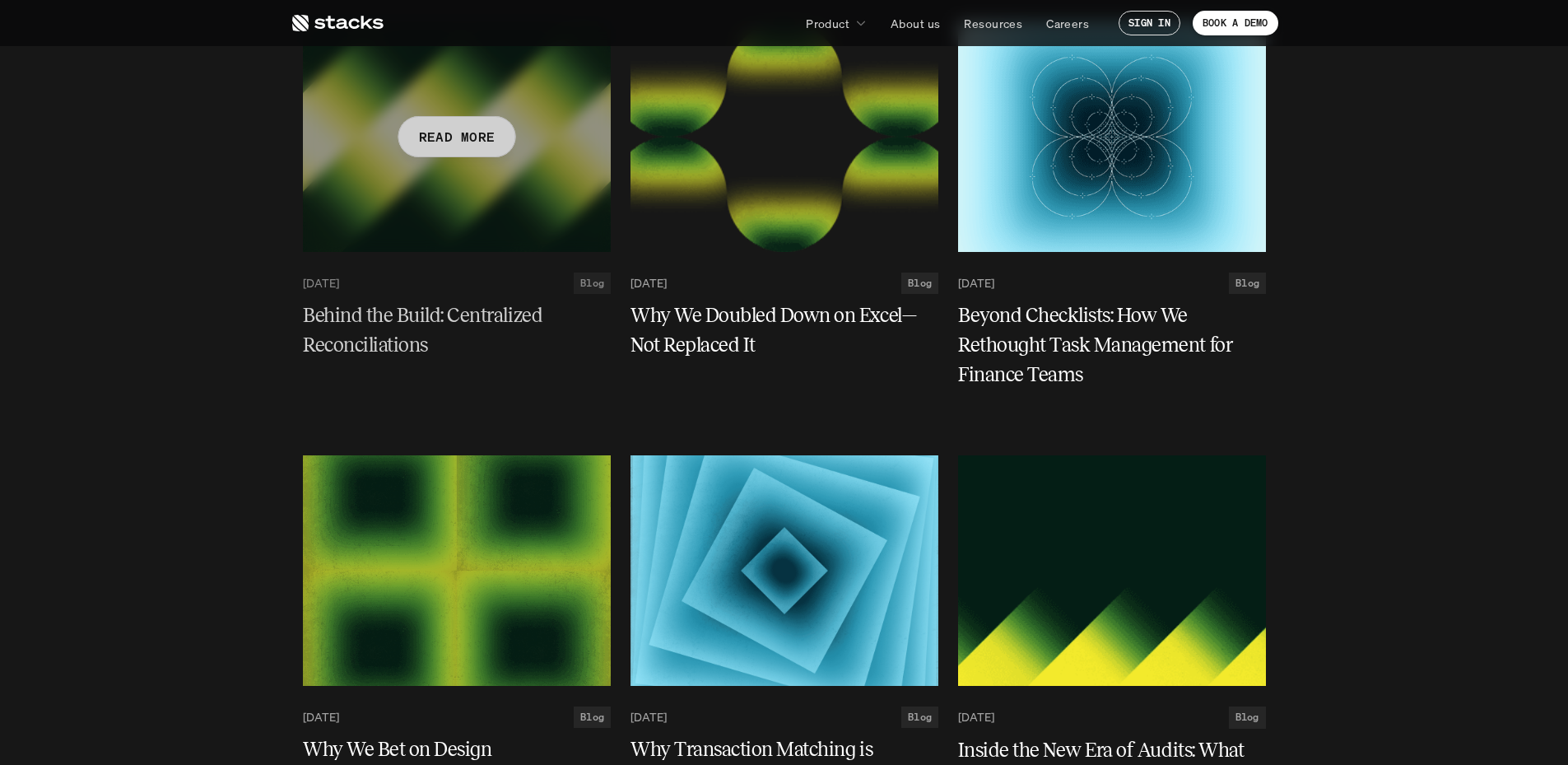
click at [533, 216] on div at bounding box center [457, 136] width 308 height 231
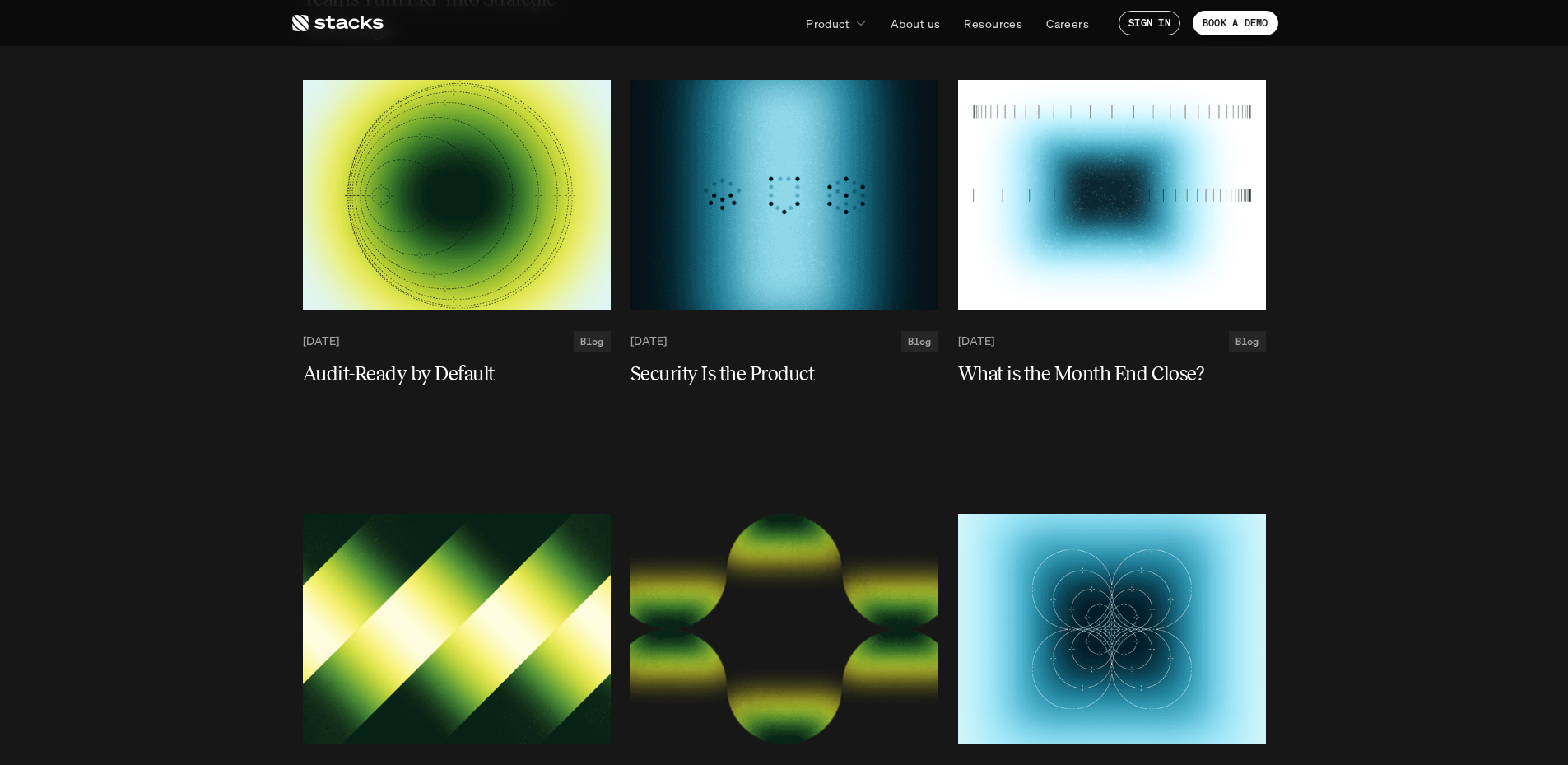
scroll to position [2388, 0]
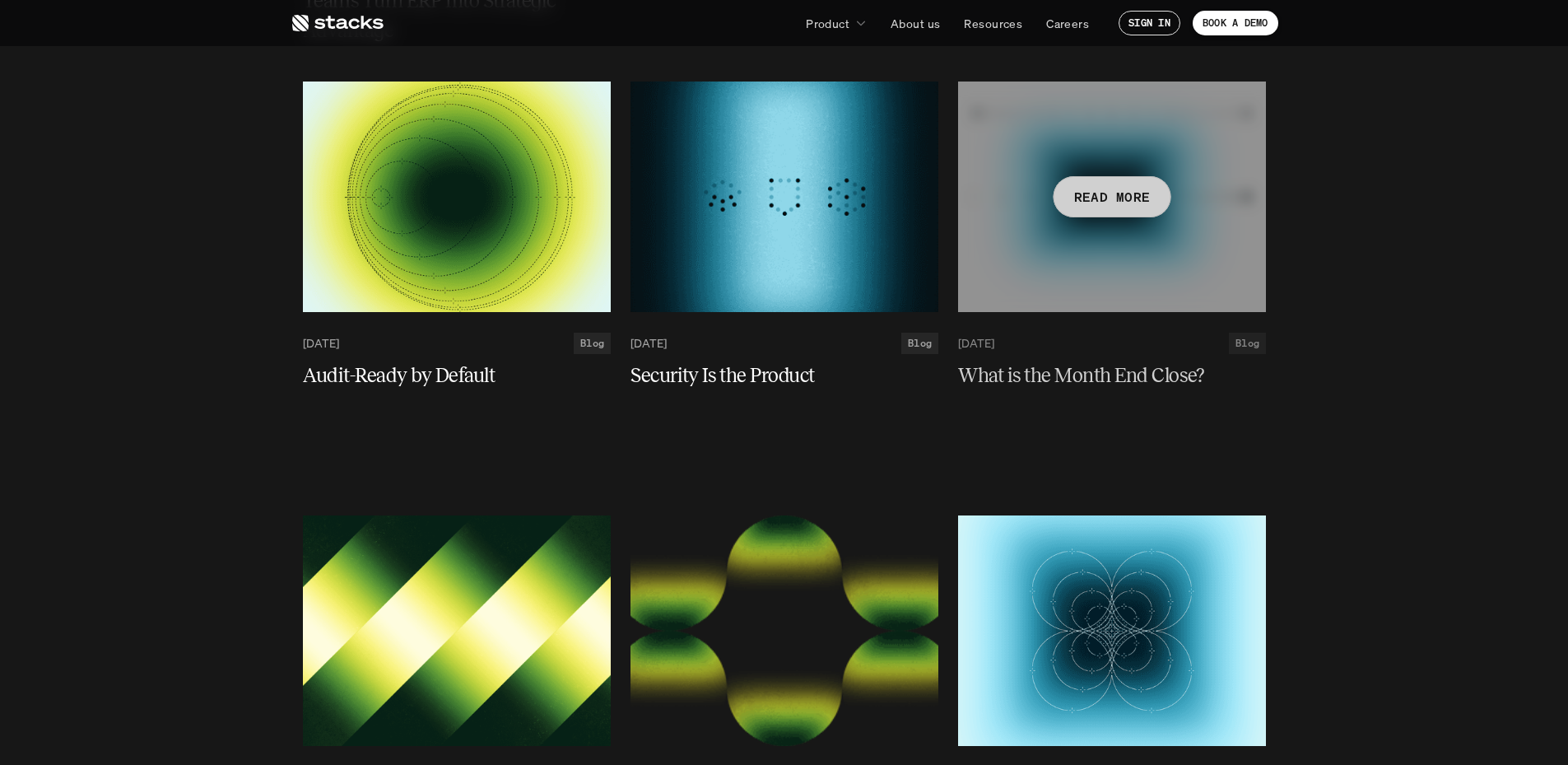
click at [1062, 268] on div at bounding box center [1112, 197] width 308 height 231
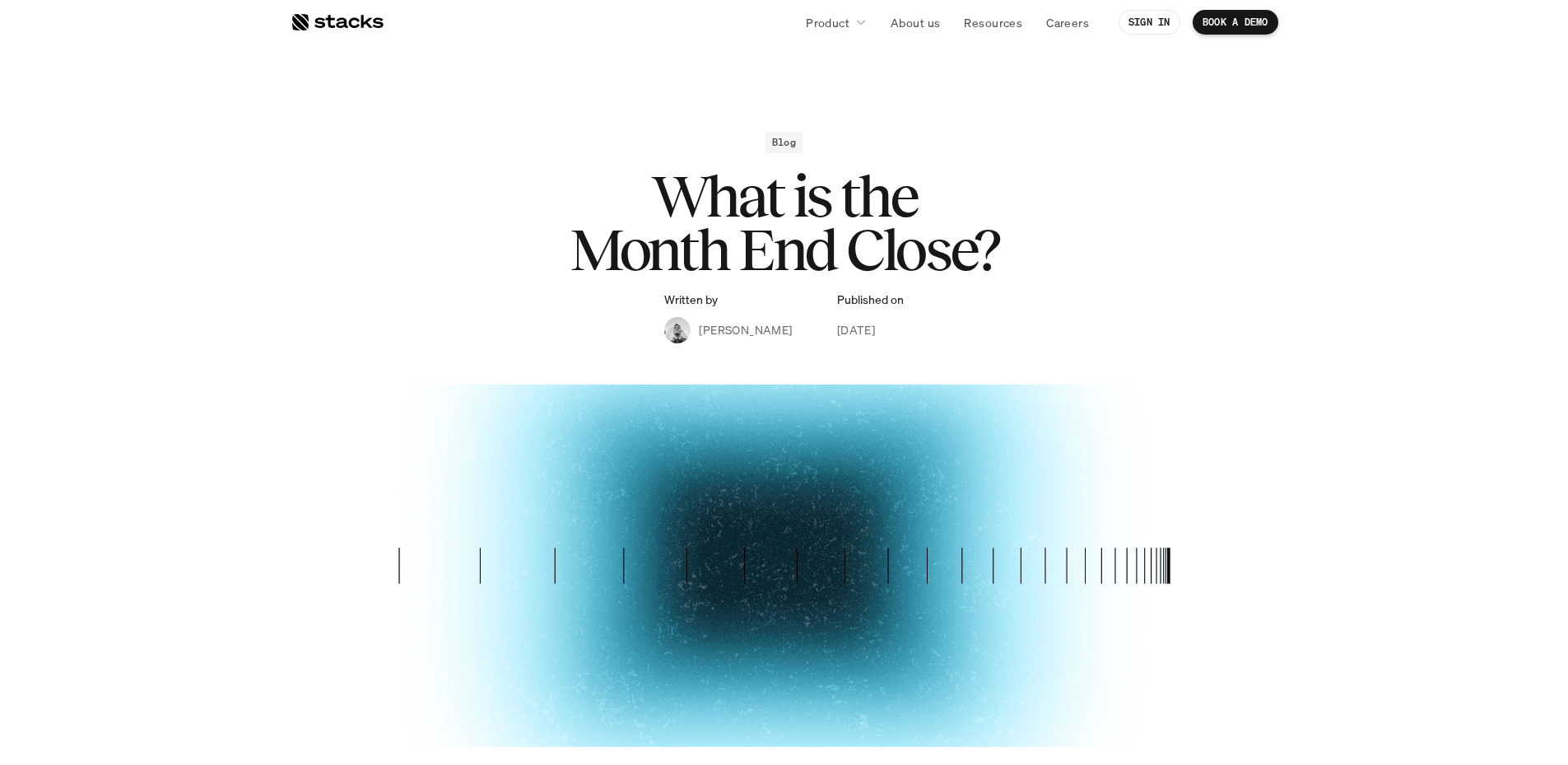
drag, startPoint x: 871, startPoint y: 128, endPoint x: 865, endPoint y: 141, distance: 14.3
